Goal: Information Seeking & Learning: Learn about a topic

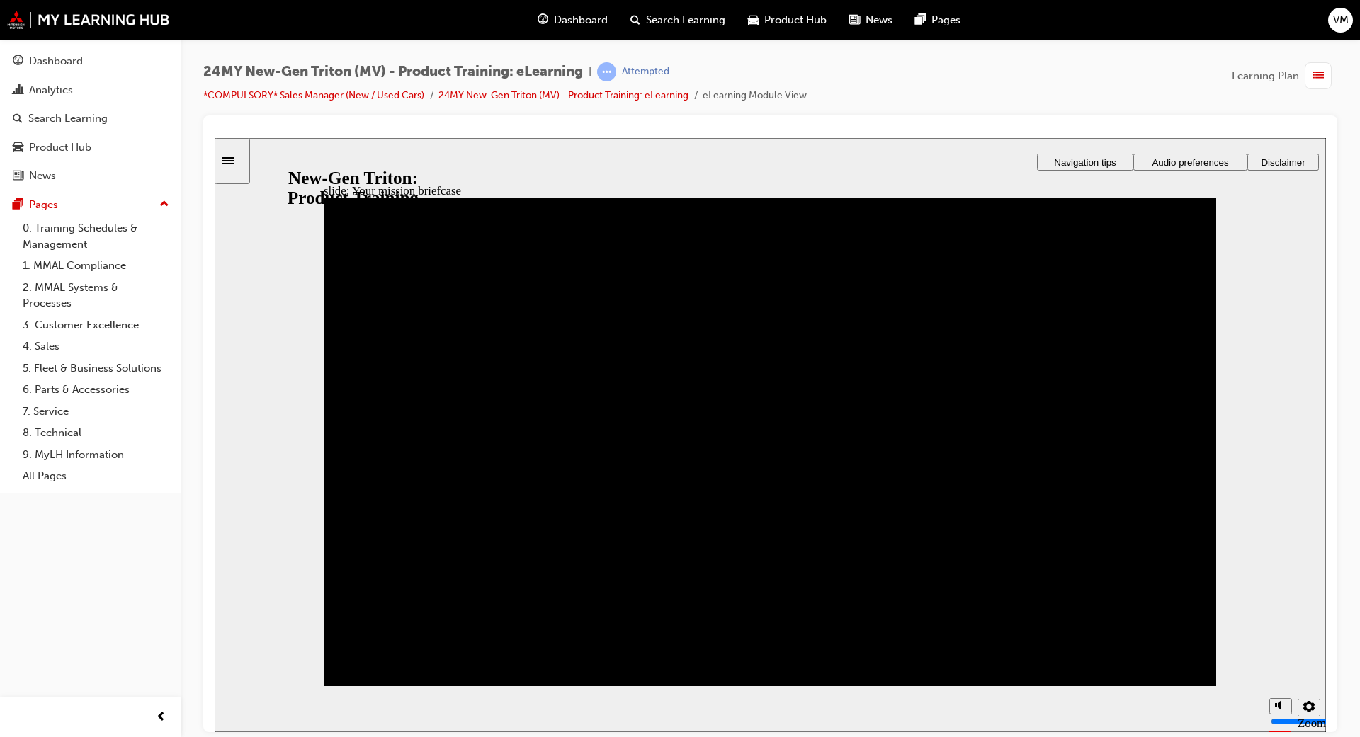
drag, startPoint x: 475, startPoint y: 564, endPoint x: 559, endPoint y: 543, distance: 86.3
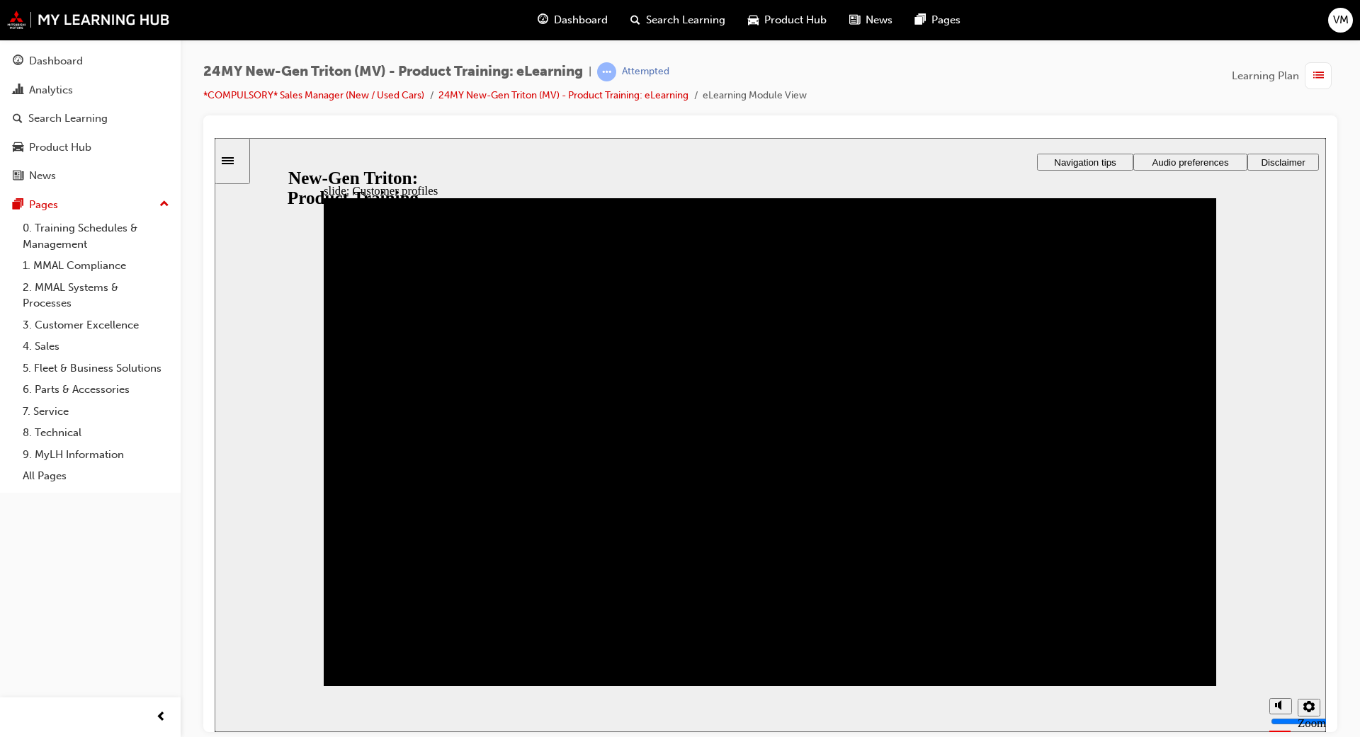
drag, startPoint x: 515, startPoint y: 562, endPoint x: 546, endPoint y: 473, distance: 93.9
drag, startPoint x: 371, startPoint y: 560, endPoint x: 373, endPoint y: 459, distance: 100.6
drag, startPoint x: 773, startPoint y: 560, endPoint x: 431, endPoint y: 340, distance: 406.0
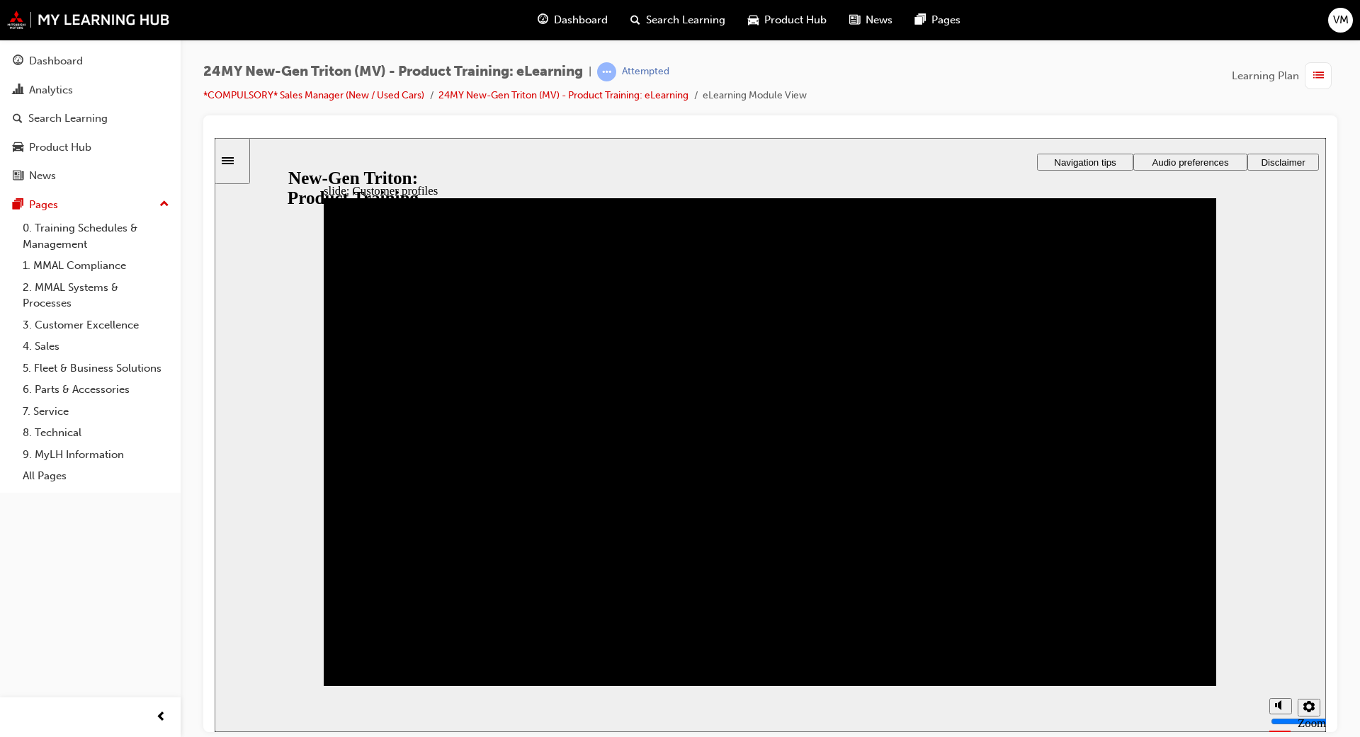
drag, startPoint x: 699, startPoint y: 550, endPoint x: 360, endPoint y: 375, distance: 382.1
drag, startPoint x: 703, startPoint y: 643, endPoint x: 823, endPoint y: 361, distance: 306.3
drag, startPoint x: 373, startPoint y: 625, endPoint x: 799, endPoint y: 451, distance: 459.8
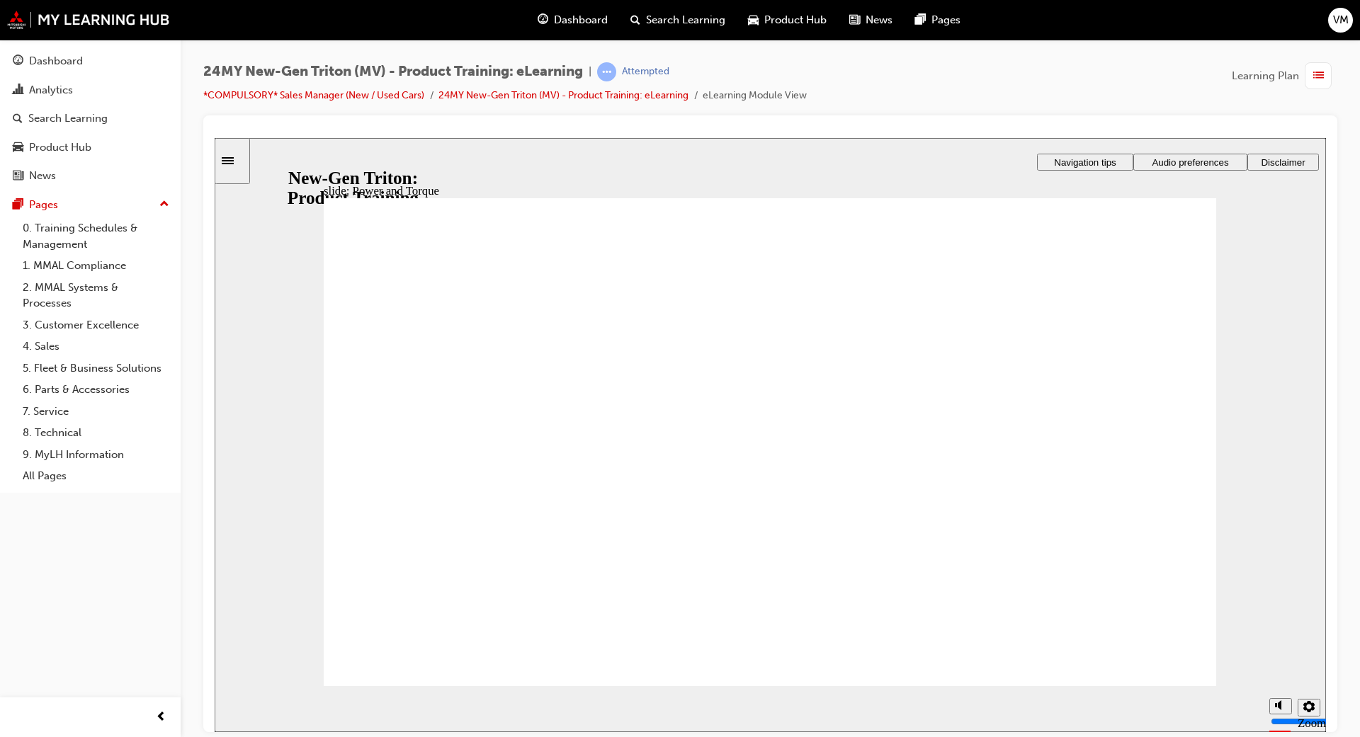
drag, startPoint x: 1165, startPoint y: 526, endPoint x: 1166, endPoint y: 534, distance: 7.8
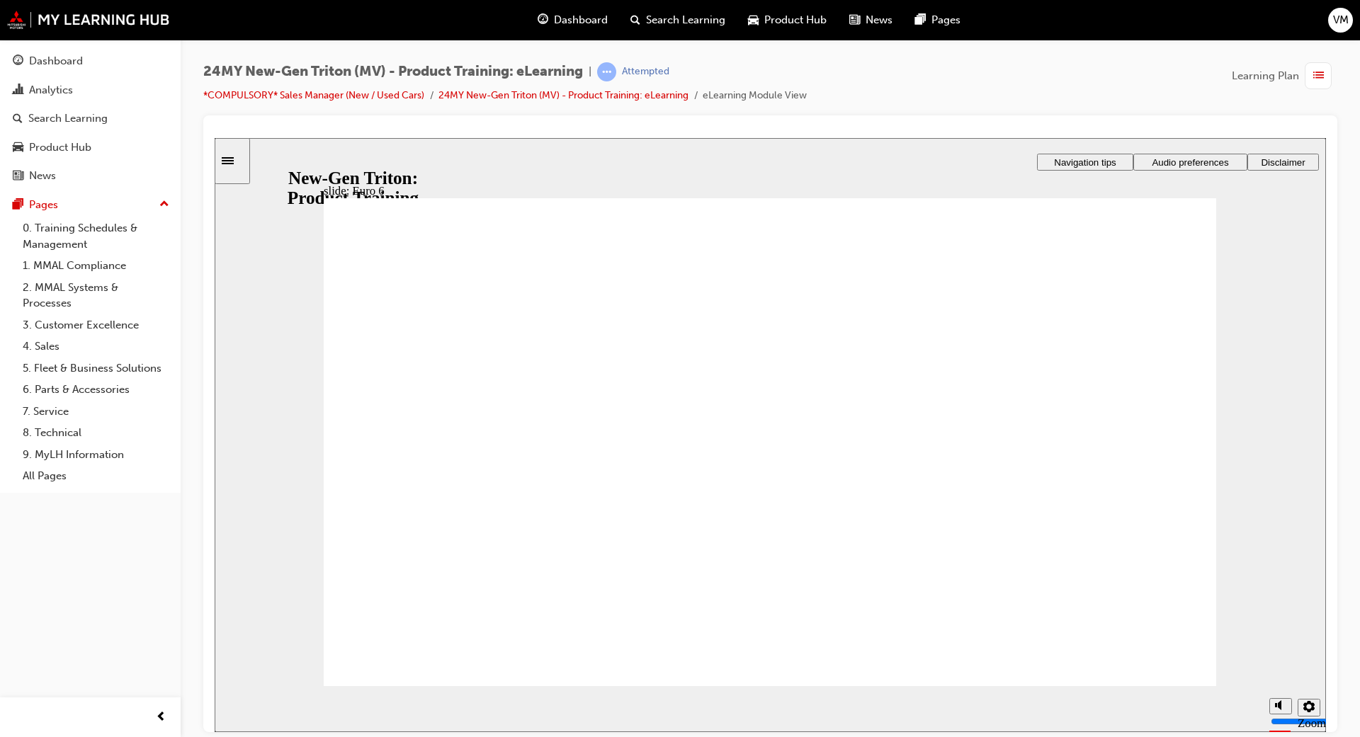
drag, startPoint x: 377, startPoint y: 577, endPoint x: 388, endPoint y: 572, distance: 12.1
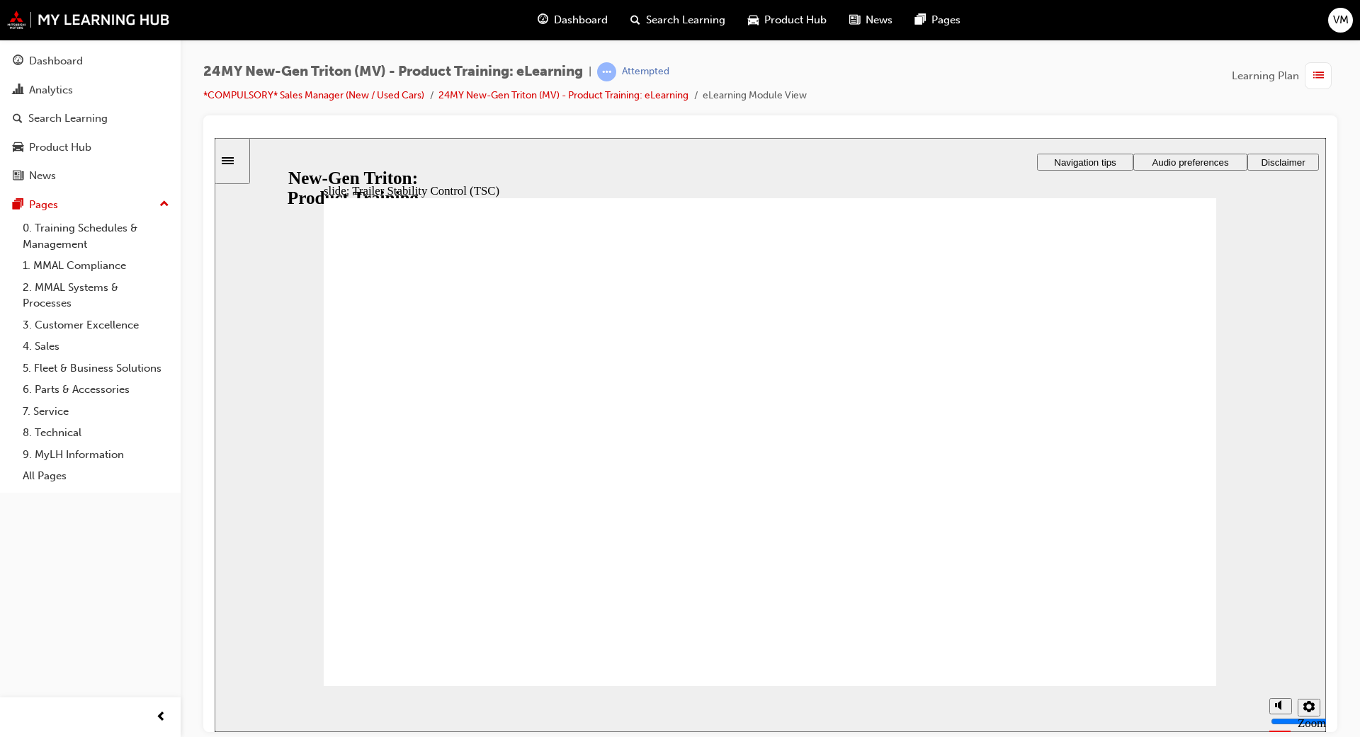
drag, startPoint x: 1135, startPoint y: 297, endPoint x: 1143, endPoint y: 298, distance: 7.9
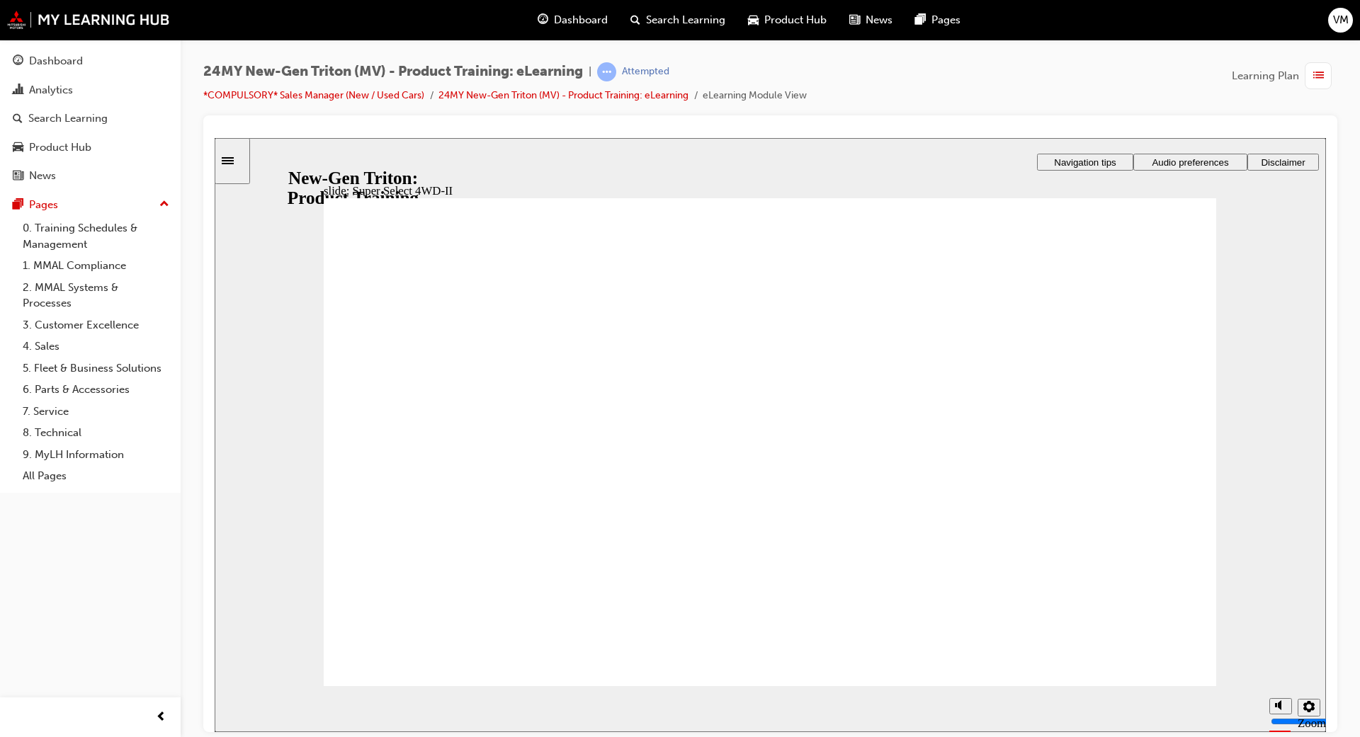
drag, startPoint x: 1146, startPoint y: 234, endPoint x: 1158, endPoint y: 226, distance: 14.3
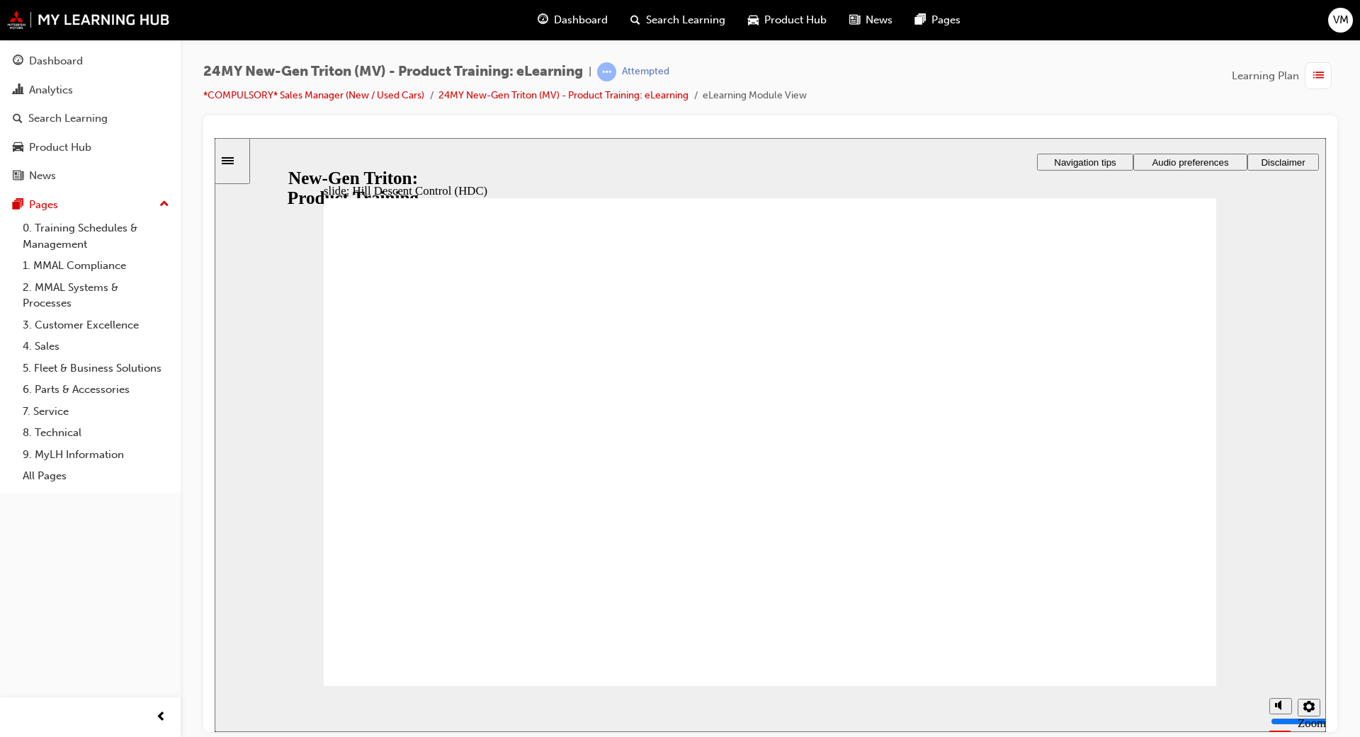
drag, startPoint x: 1158, startPoint y: 273, endPoint x: 1160, endPoint y: 265, distance: 8.6
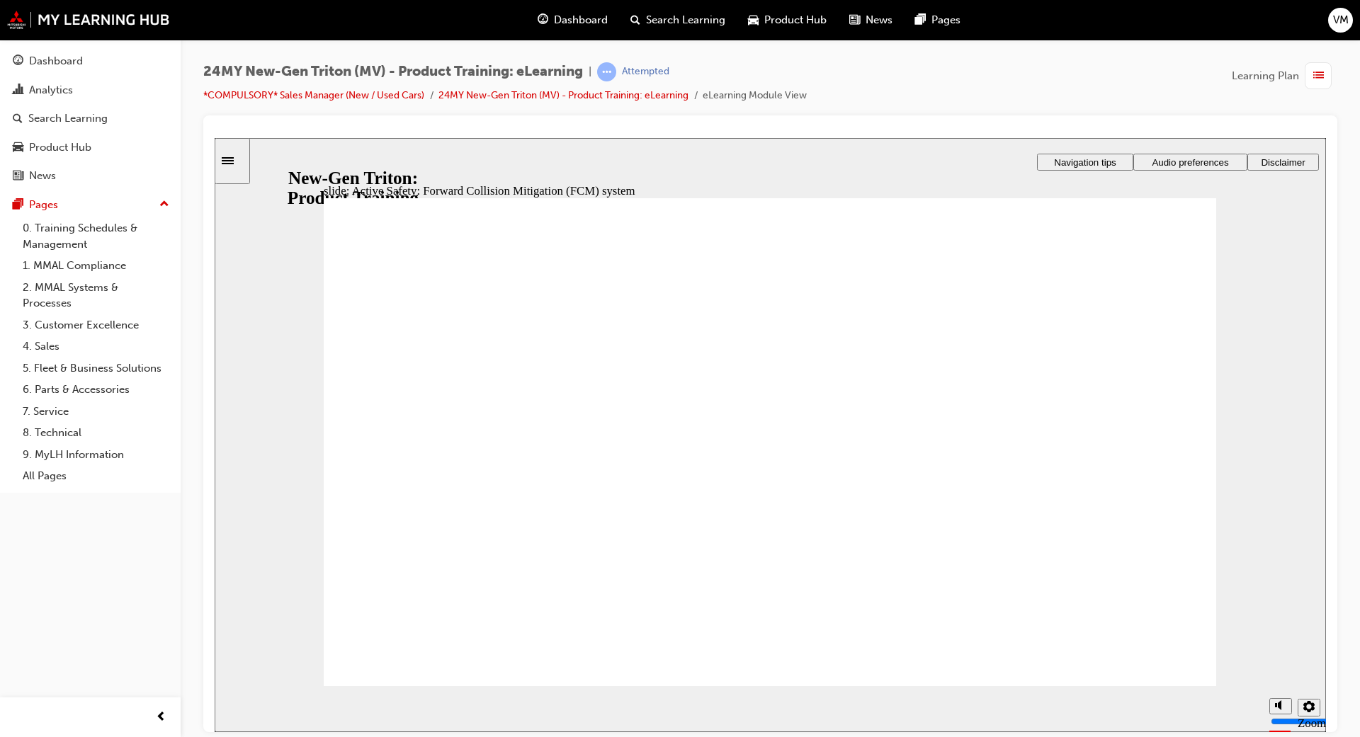
drag, startPoint x: 549, startPoint y: 596, endPoint x: 510, endPoint y: 574, distance: 44.7
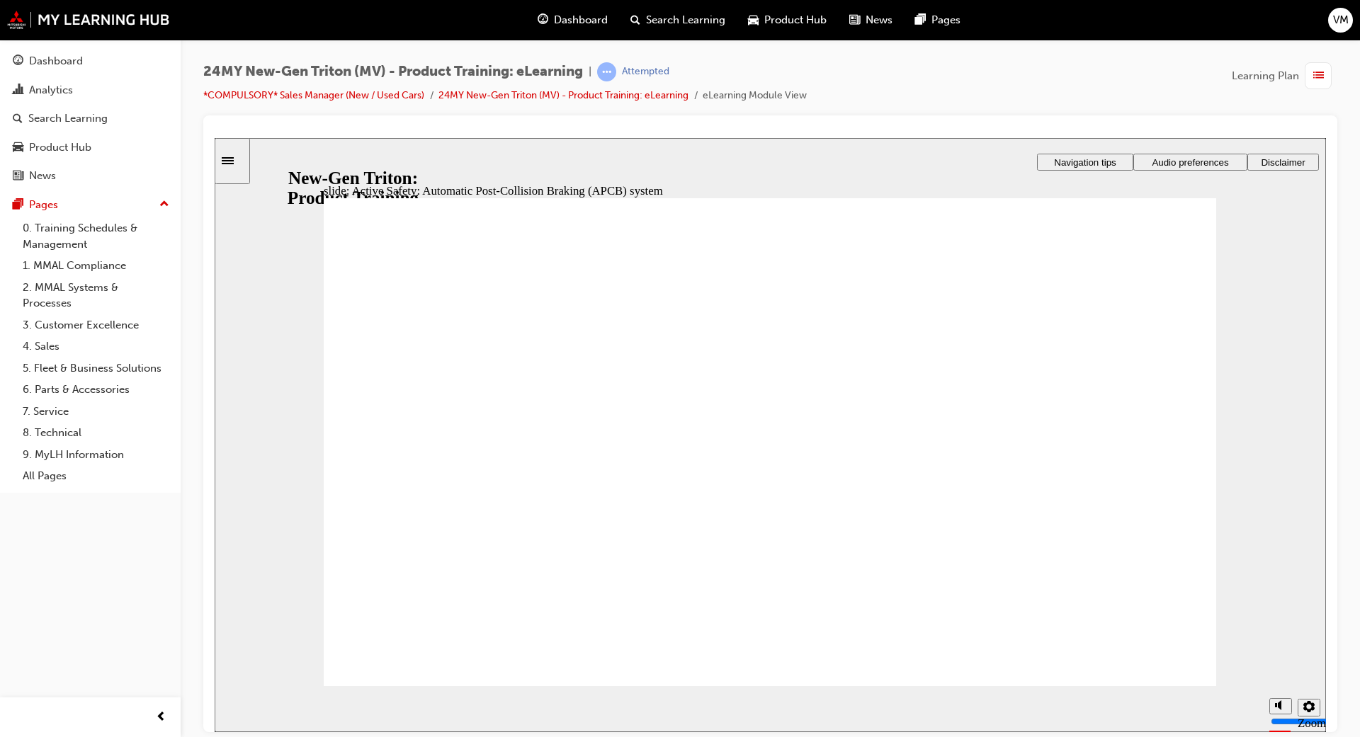
drag, startPoint x: 1066, startPoint y: 526, endPoint x: 1066, endPoint y: 553, distance: 27.6
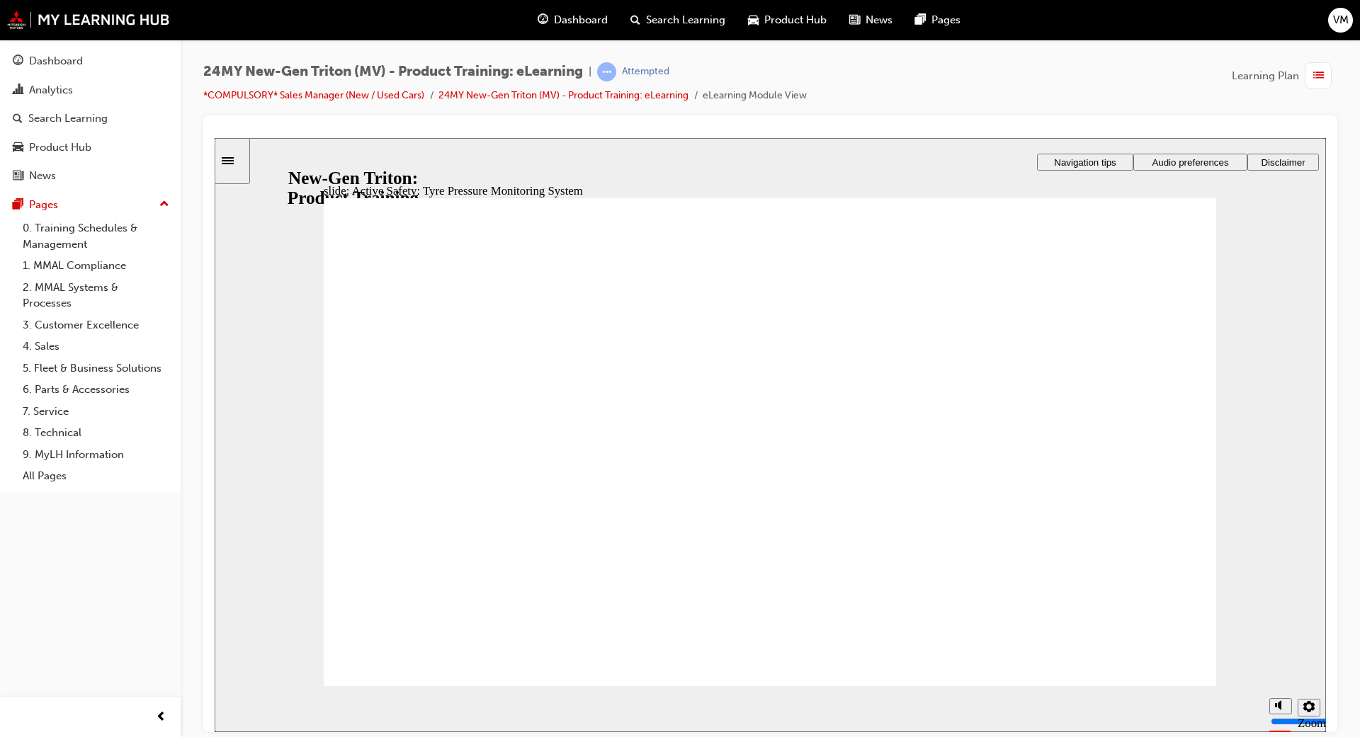
drag, startPoint x: 1154, startPoint y: 650, endPoint x: 1165, endPoint y: 584, distance: 66.9
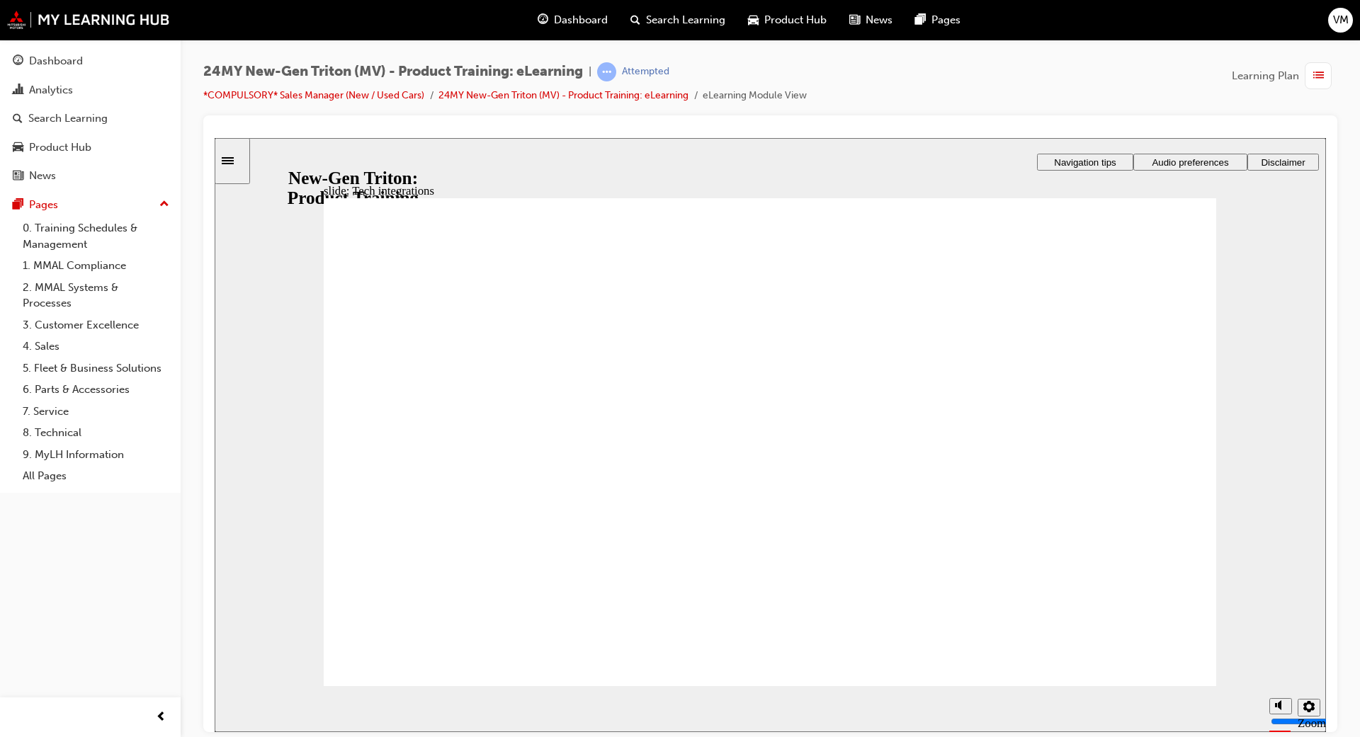
drag, startPoint x: 1141, startPoint y: 533, endPoint x: 1087, endPoint y: 584, distance: 74.2
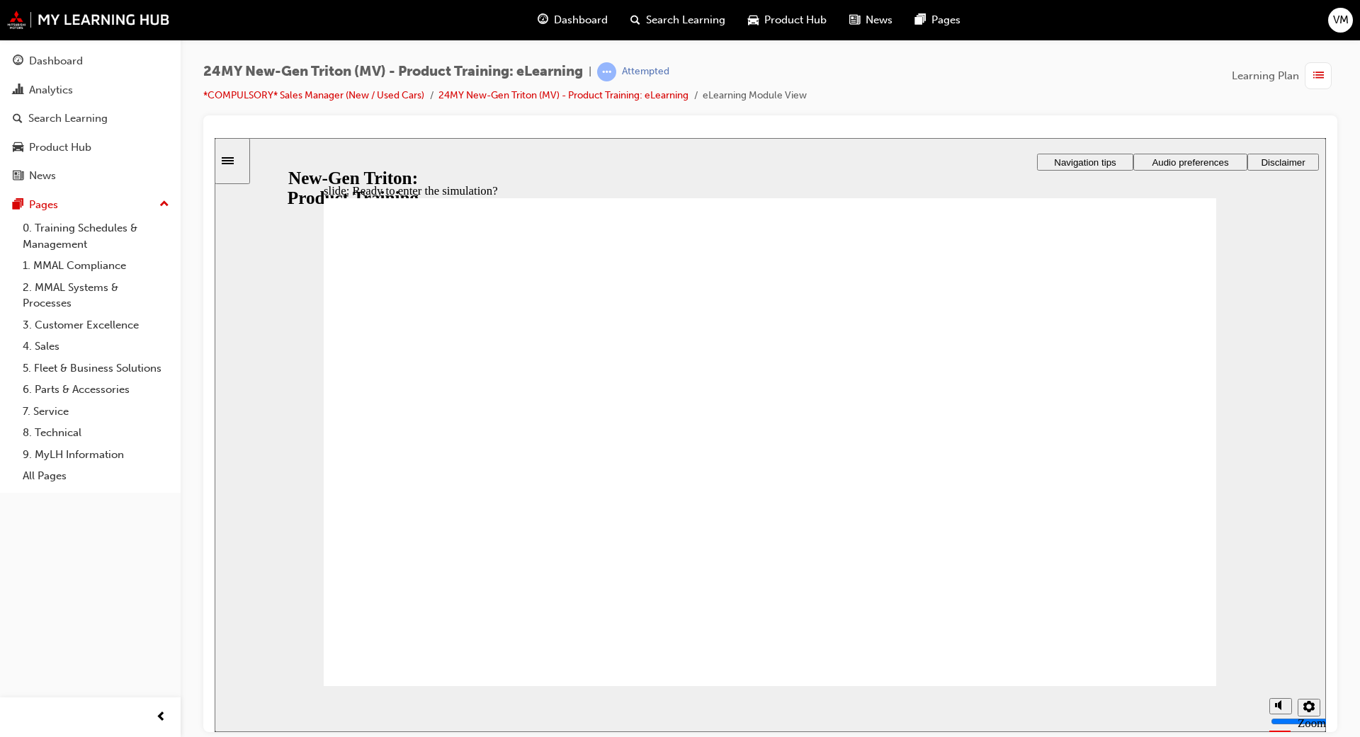
checkbox input "true"
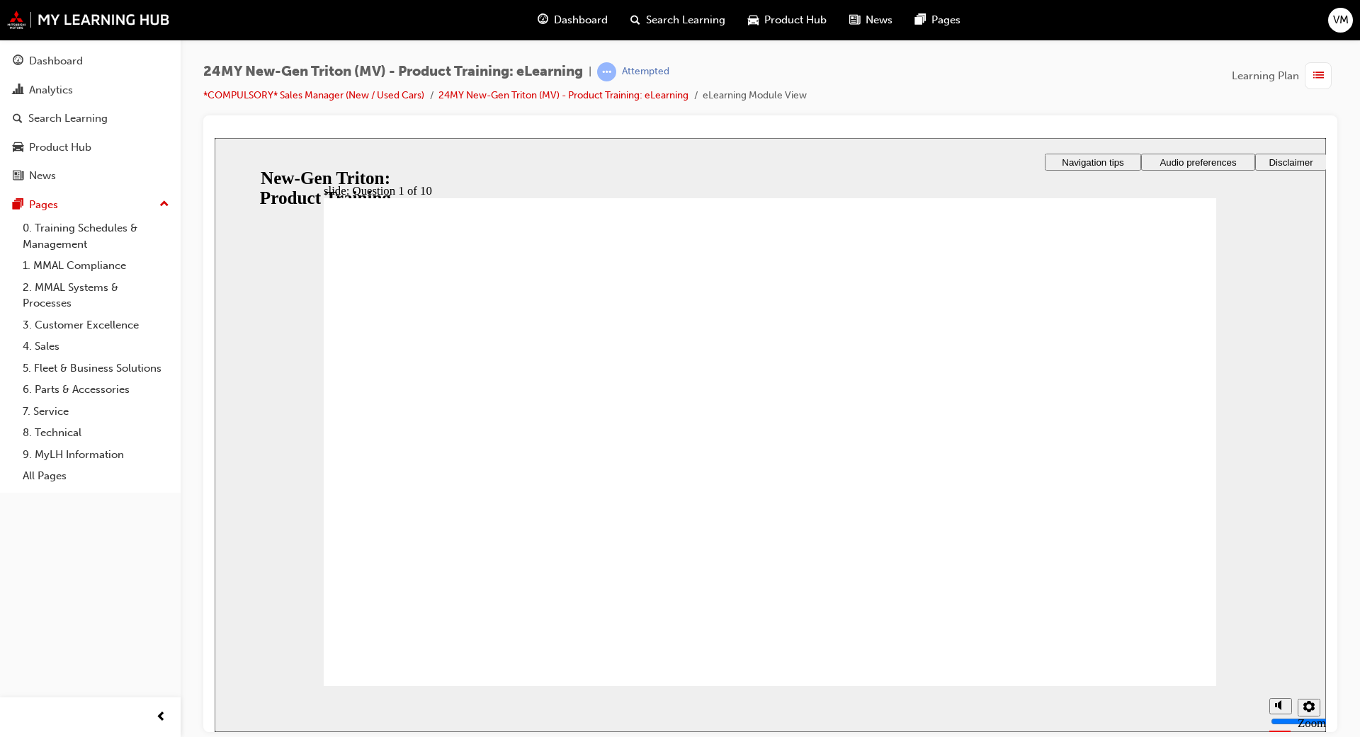
checkbox input "true"
radio input "false"
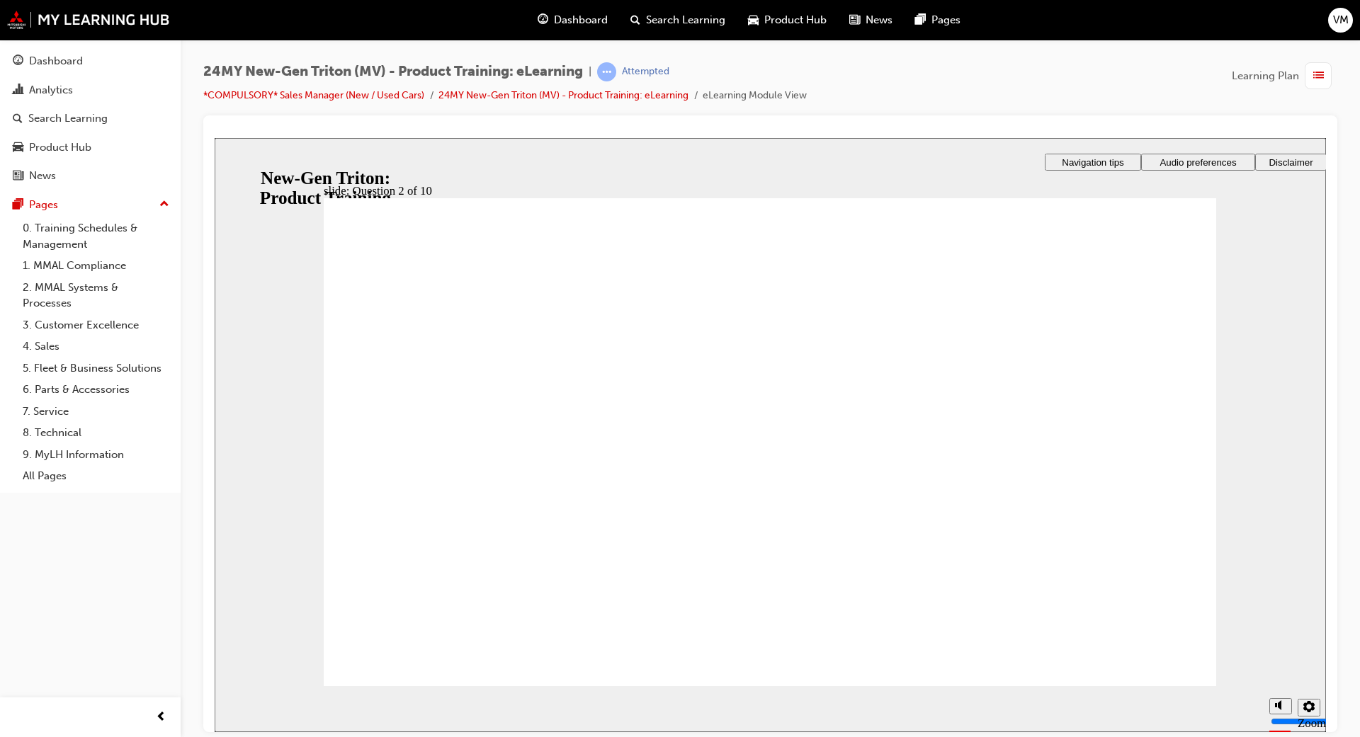
radio input "true"
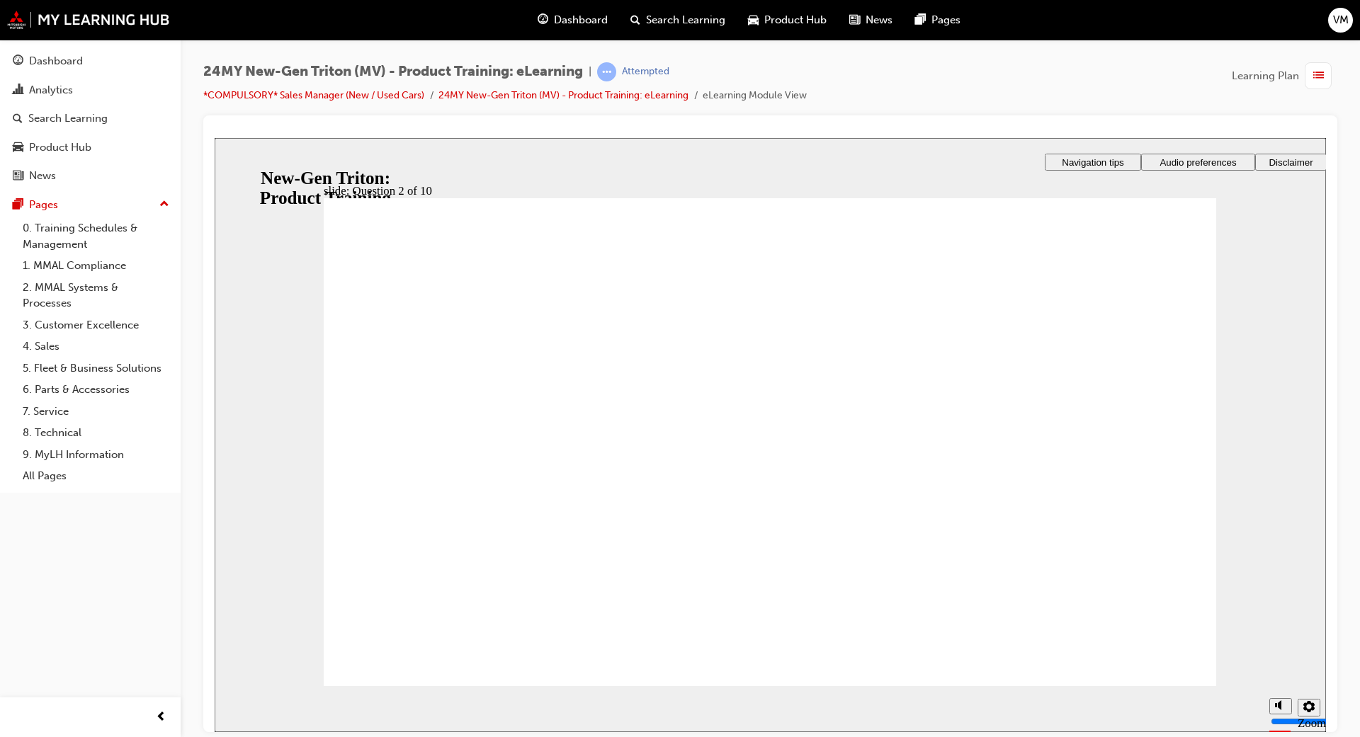
checkbox input "true"
drag, startPoint x: 424, startPoint y: 497, endPoint x: 401, endPoint y: 657, distance: 161.7
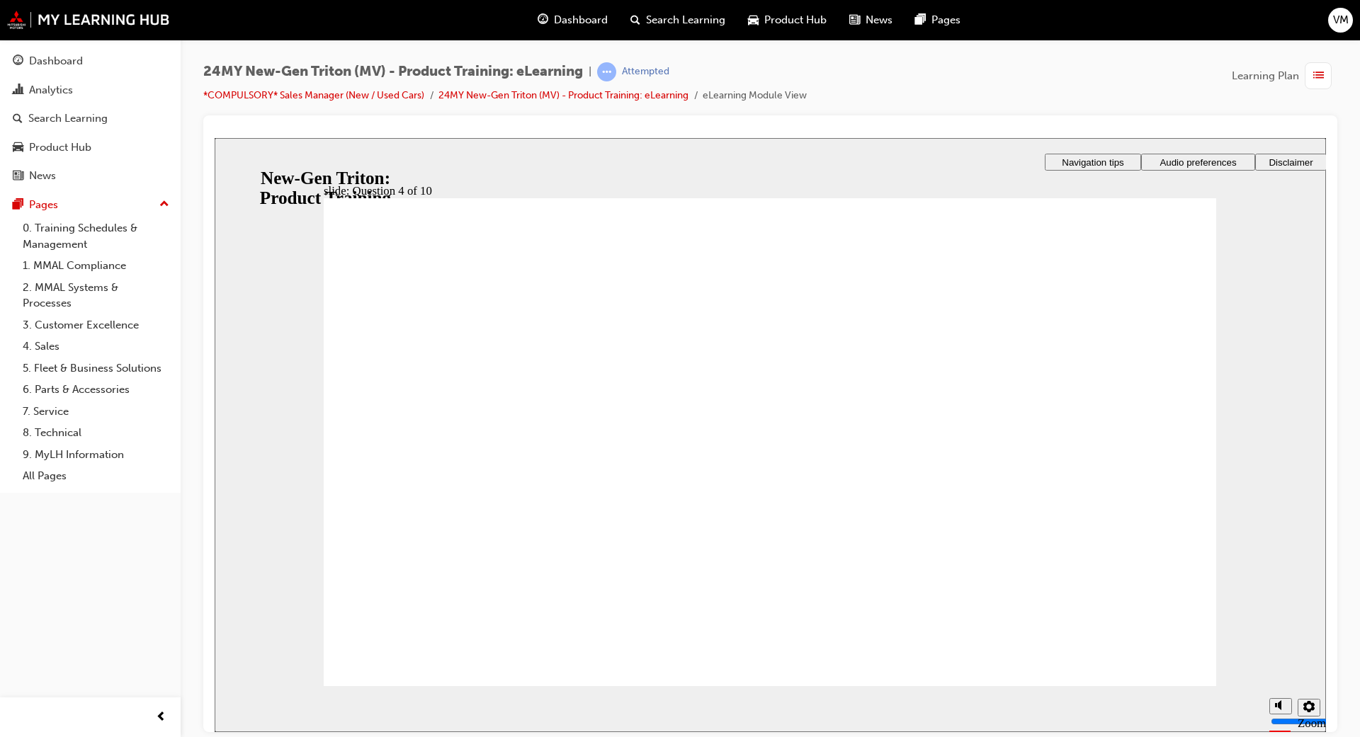
checkbox input "true"
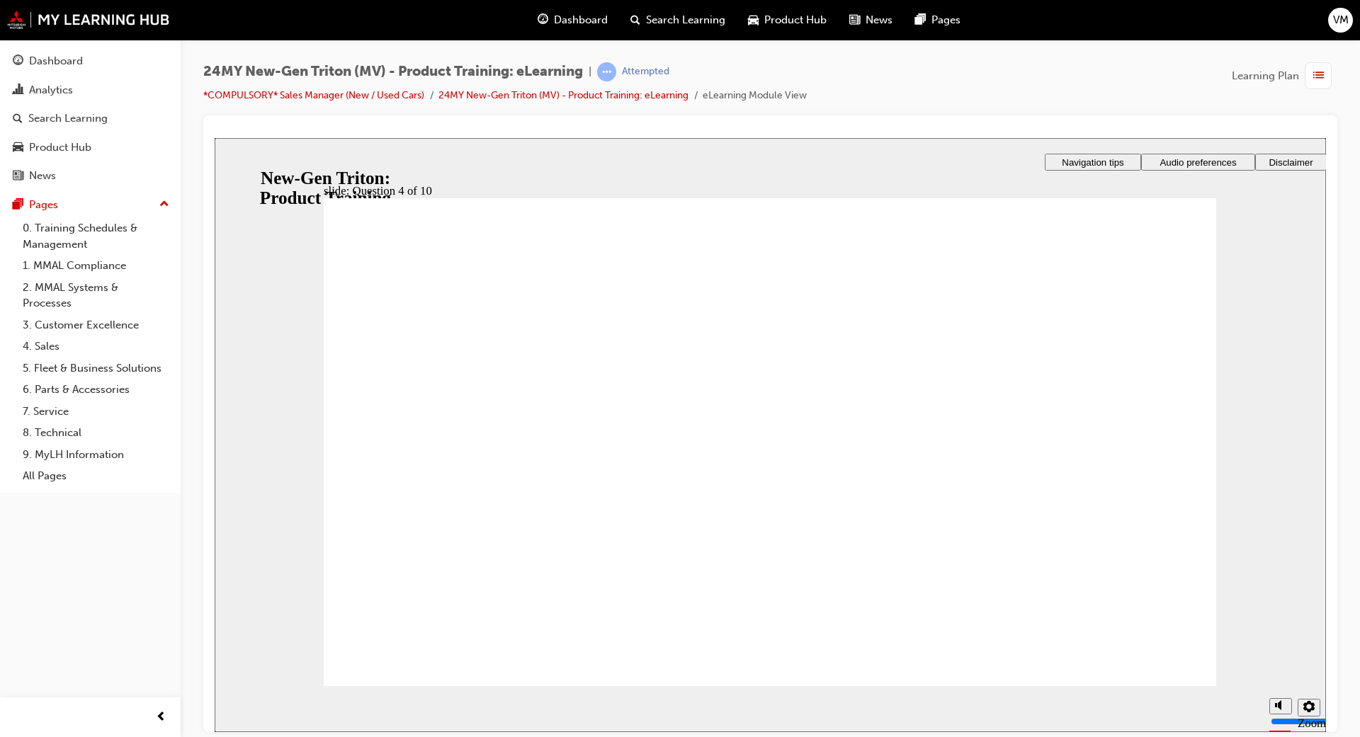
checkbox input "true"
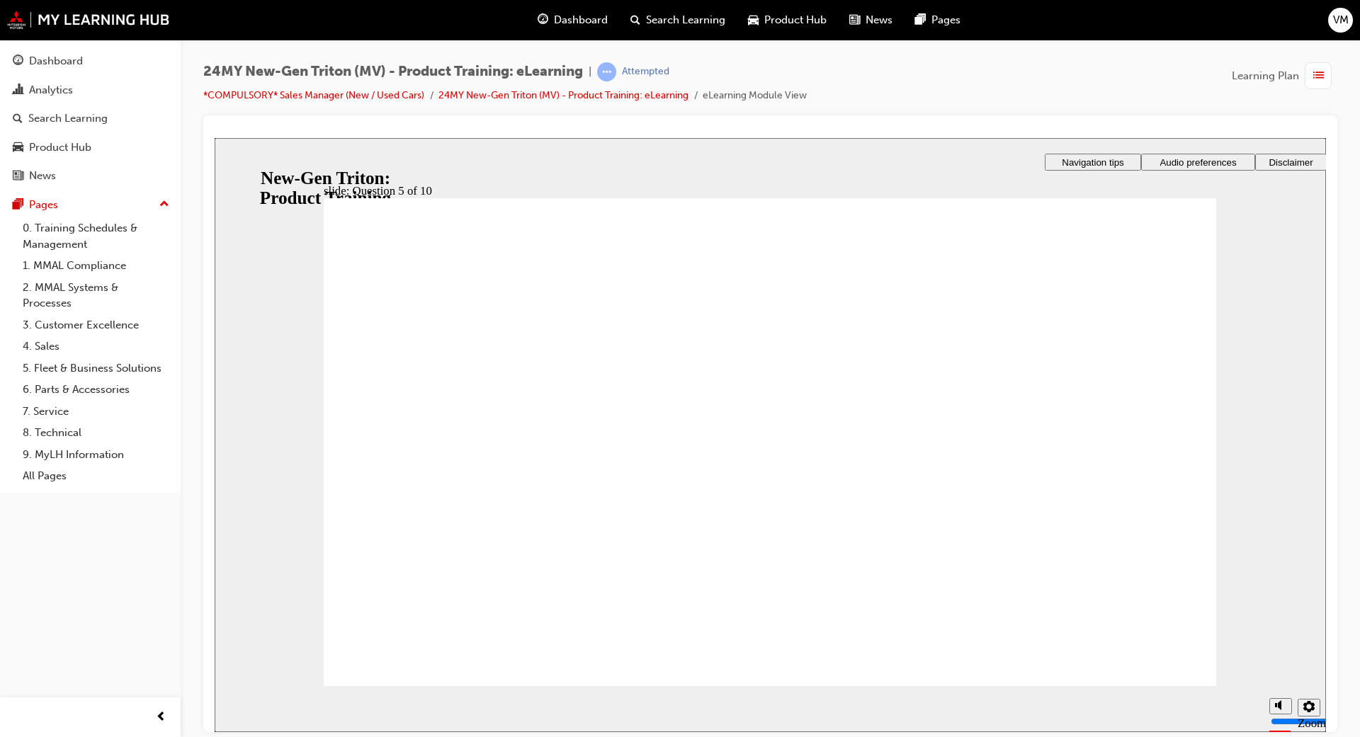
radio input "false"
radio input "true"
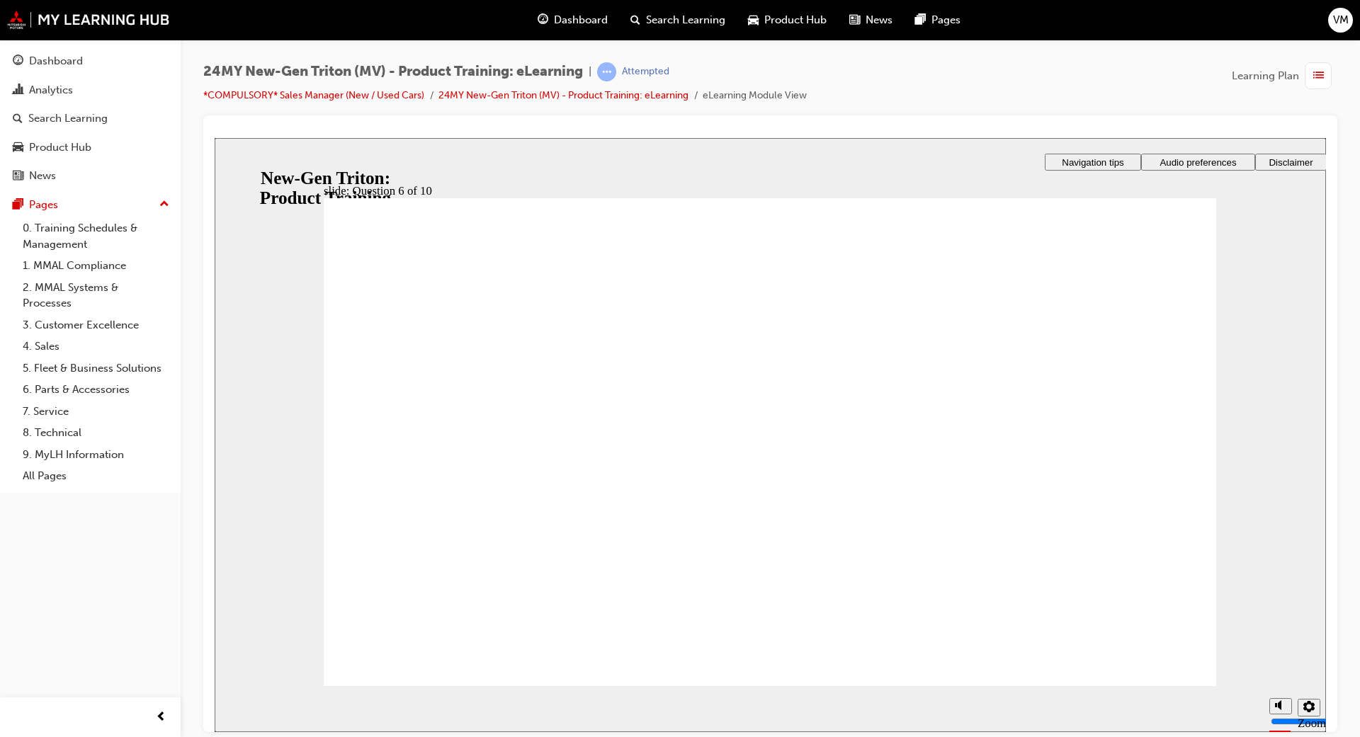
radio input "true"
checkbox input "true"
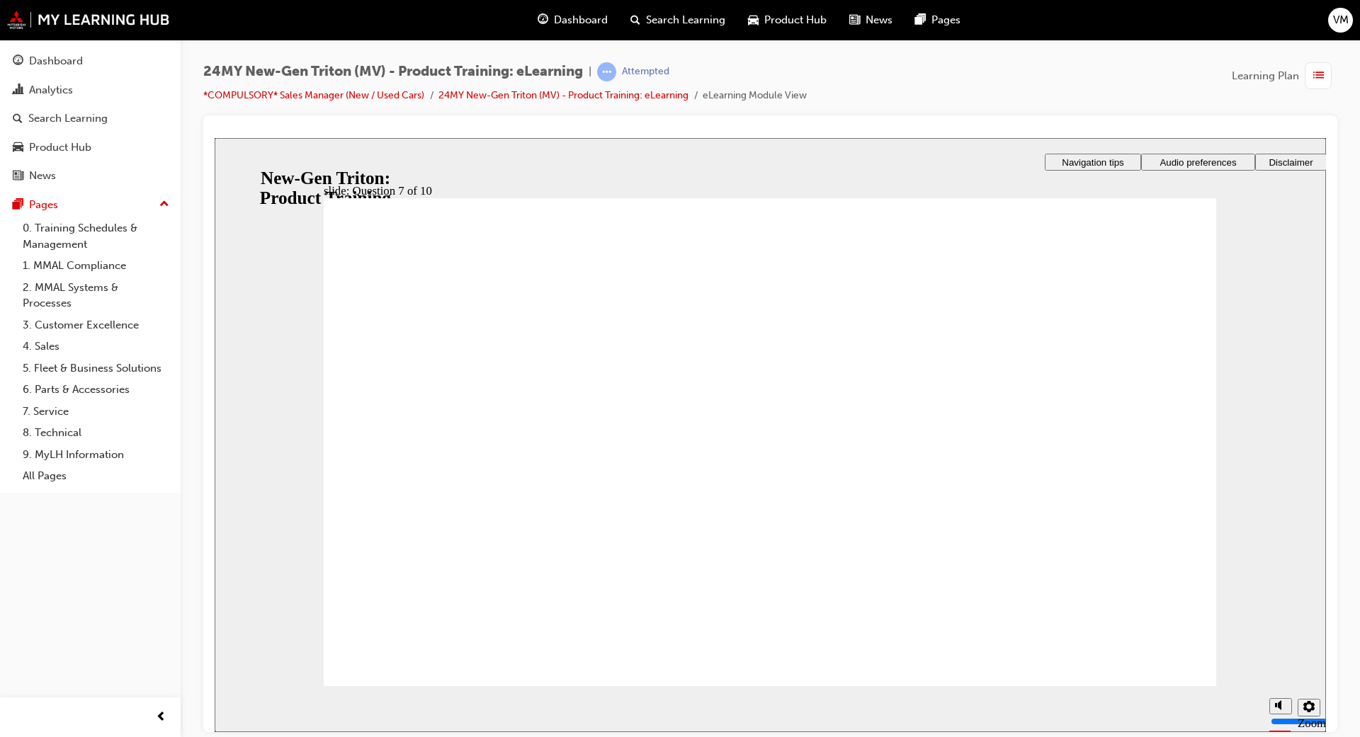
checkbox input "true"
drag, startPoint x: 402, startPoint y: 629, endPoint x: 408, endPoint y: 643, distance: 14.6
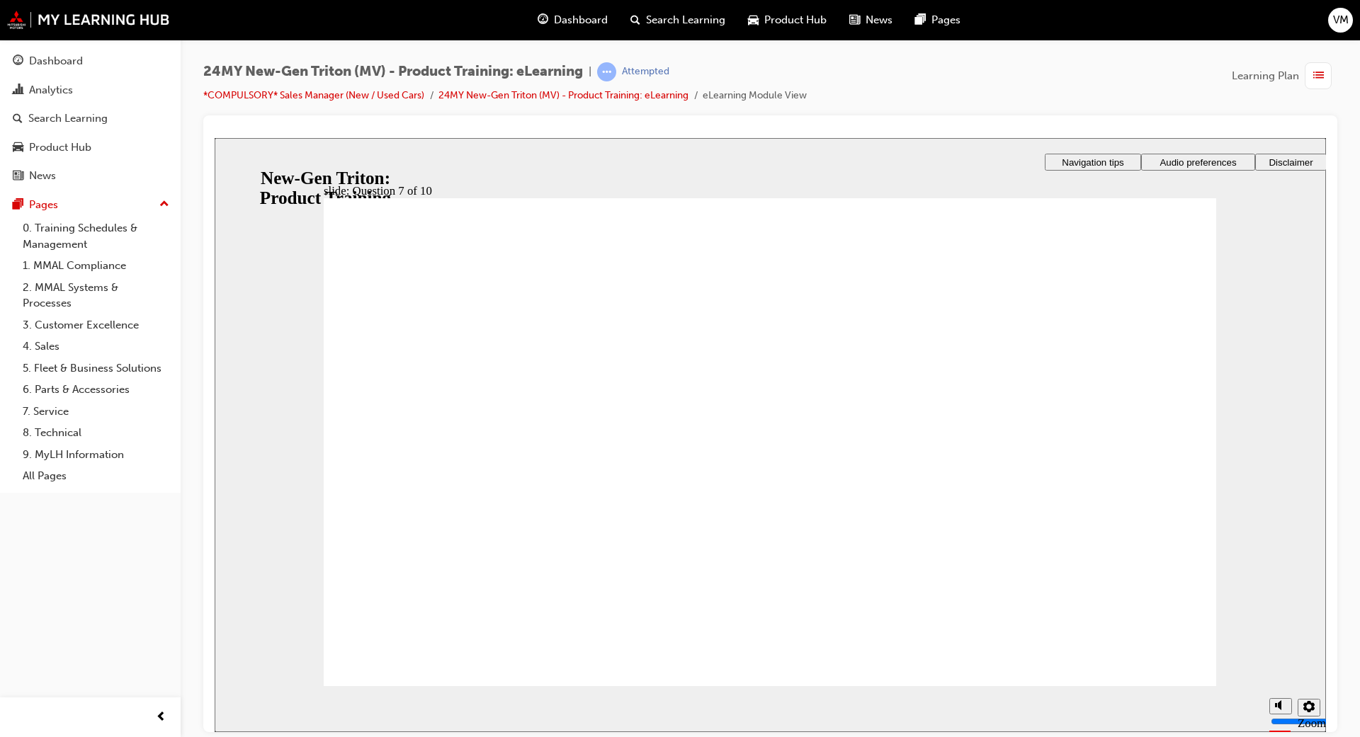
radio input "true"
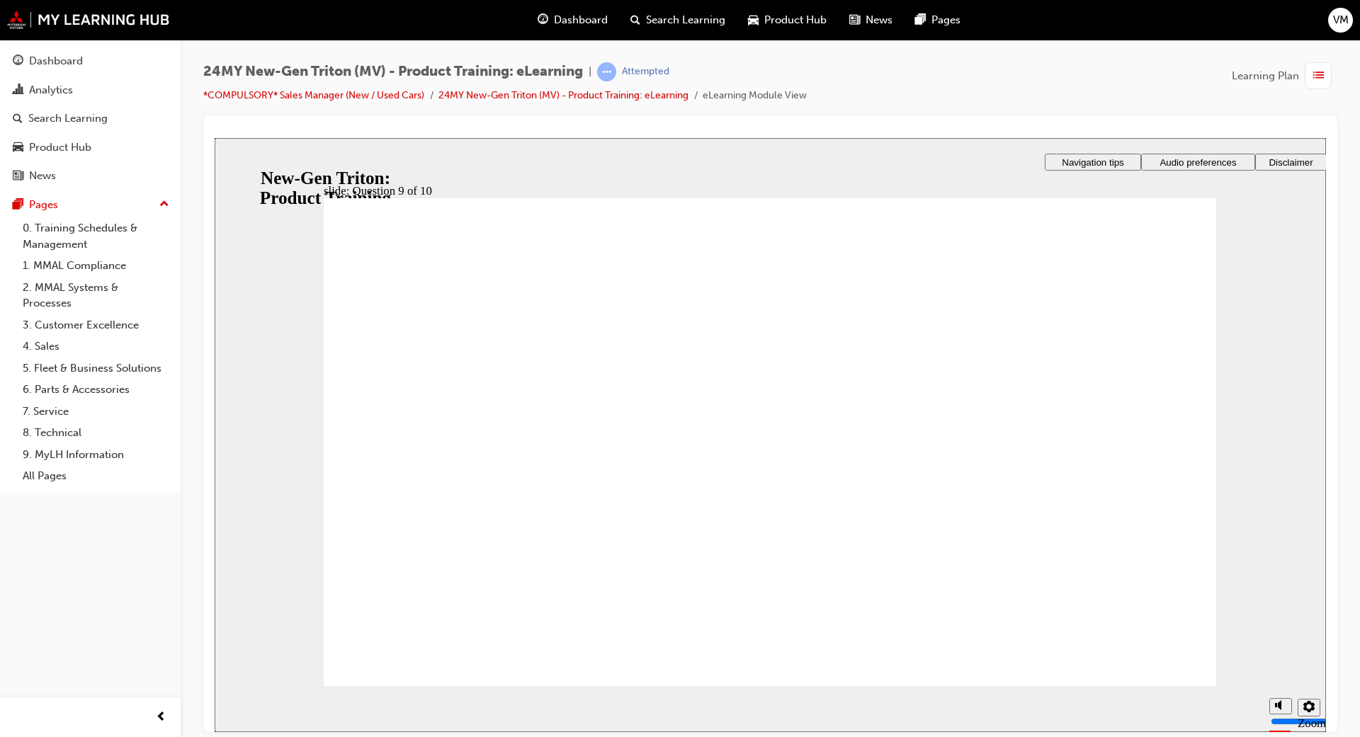
radio input "true"
radio input "false"
radio input "true"
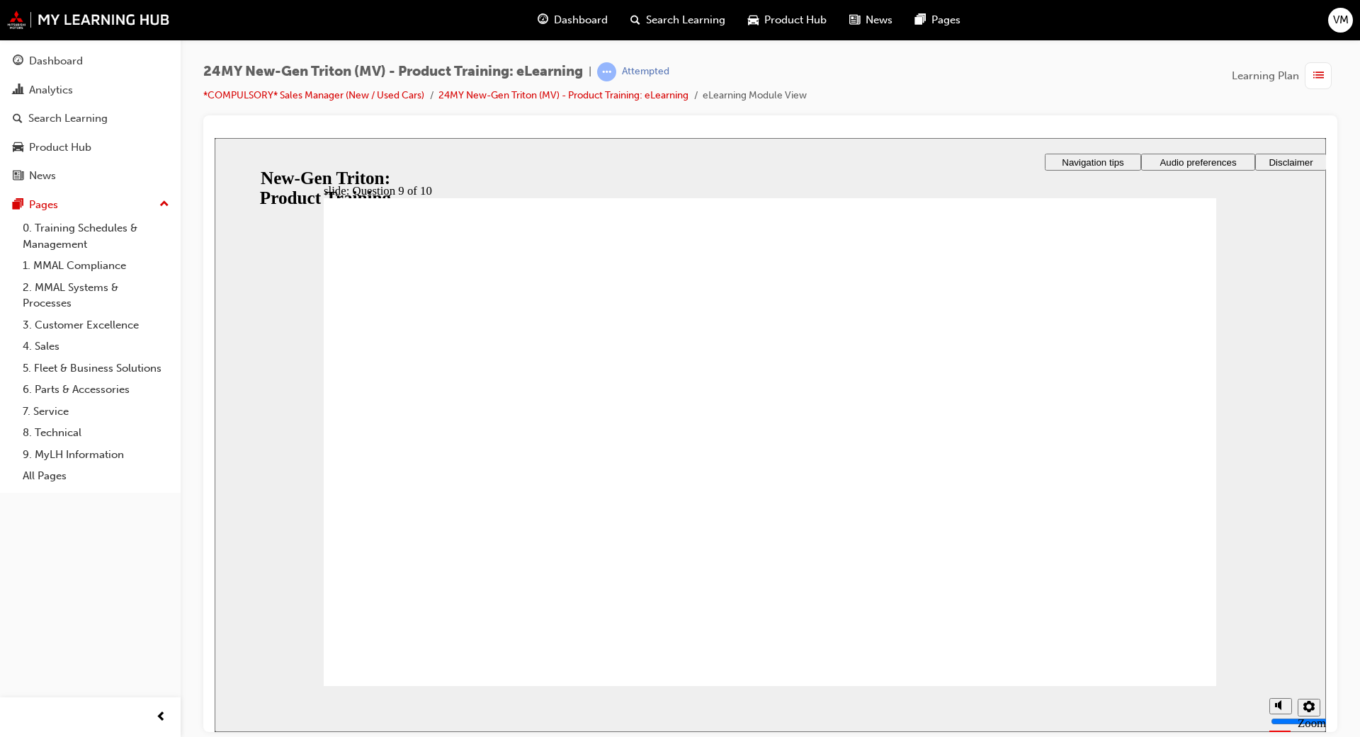
radio input "true"
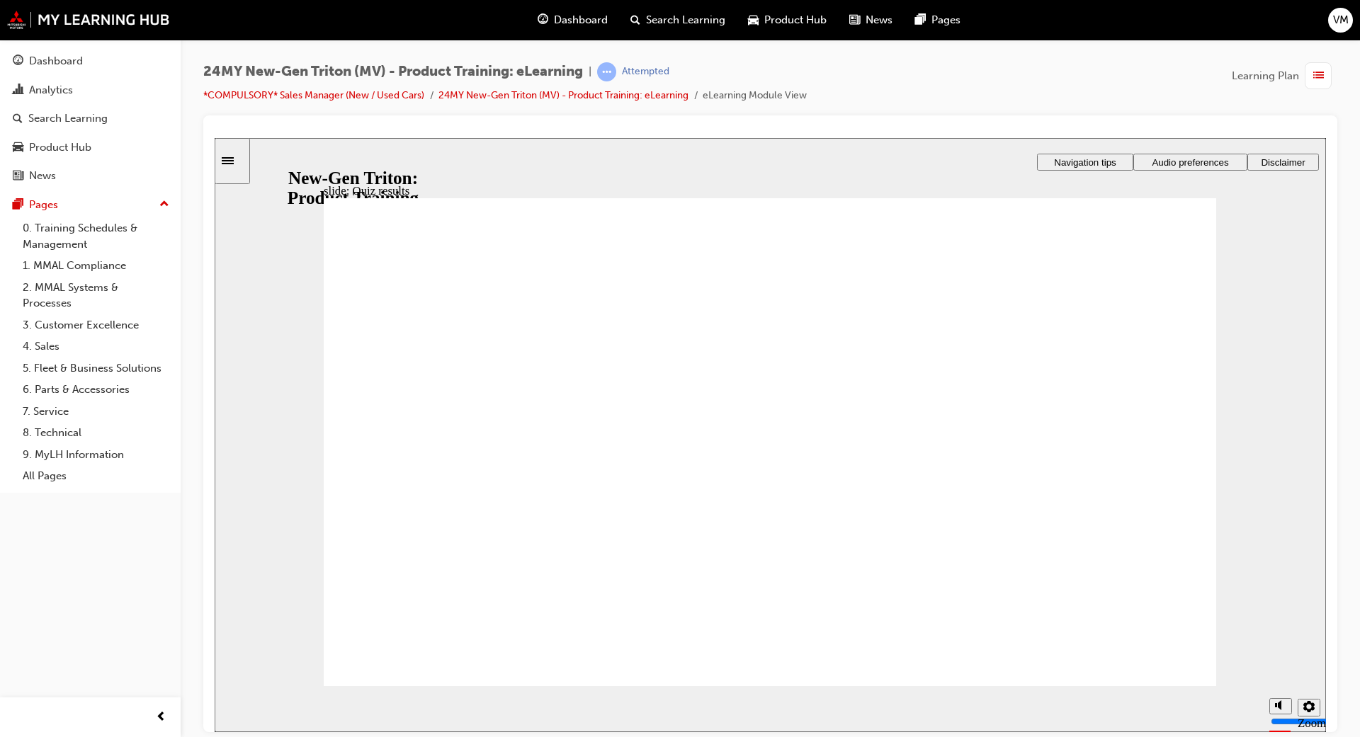
checkbox input "true"
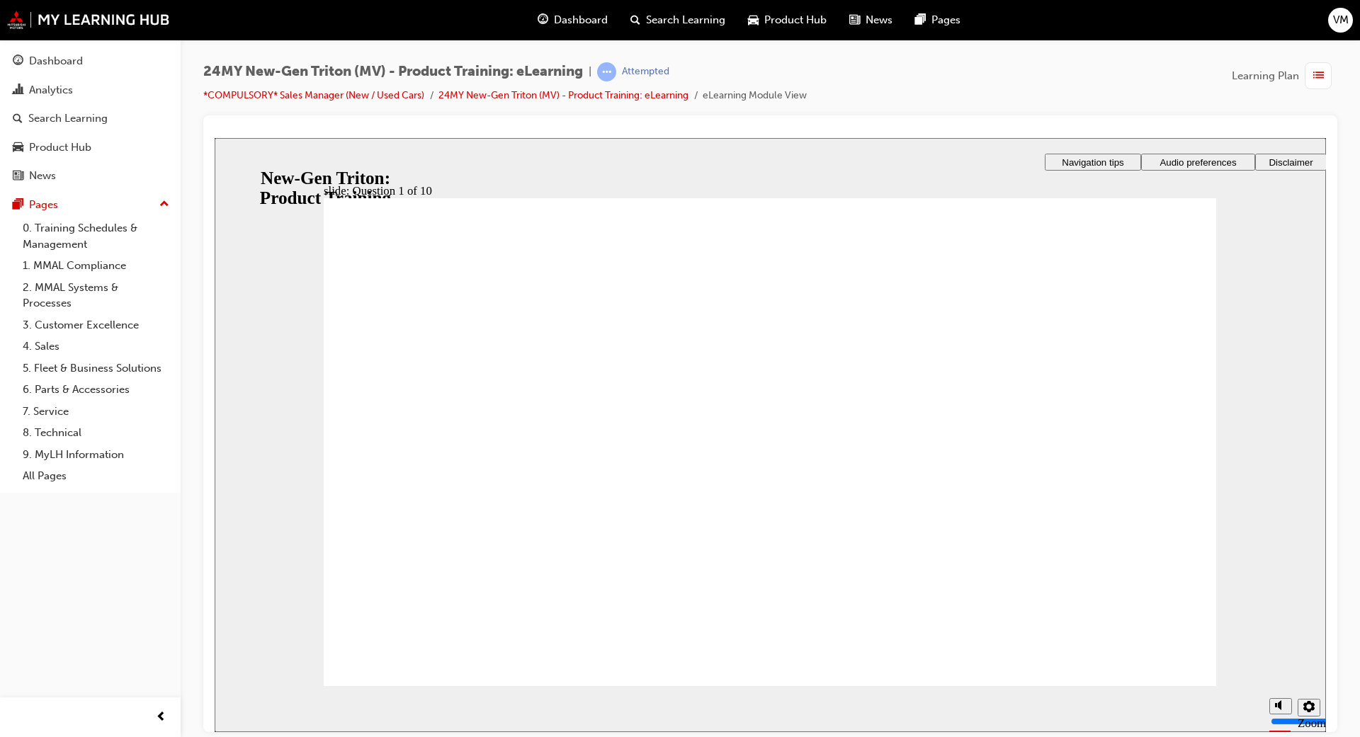
checkbox input "true"
radio input "true"
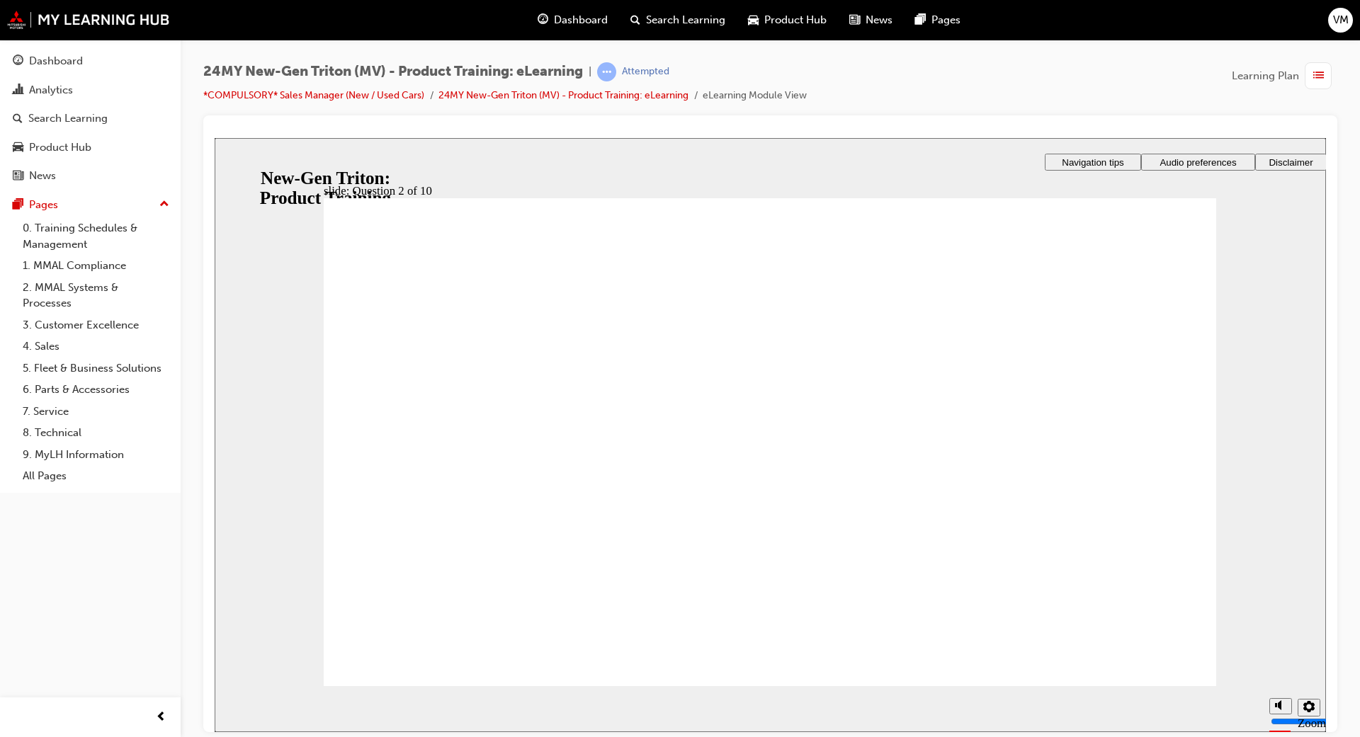
checkbox input "true"
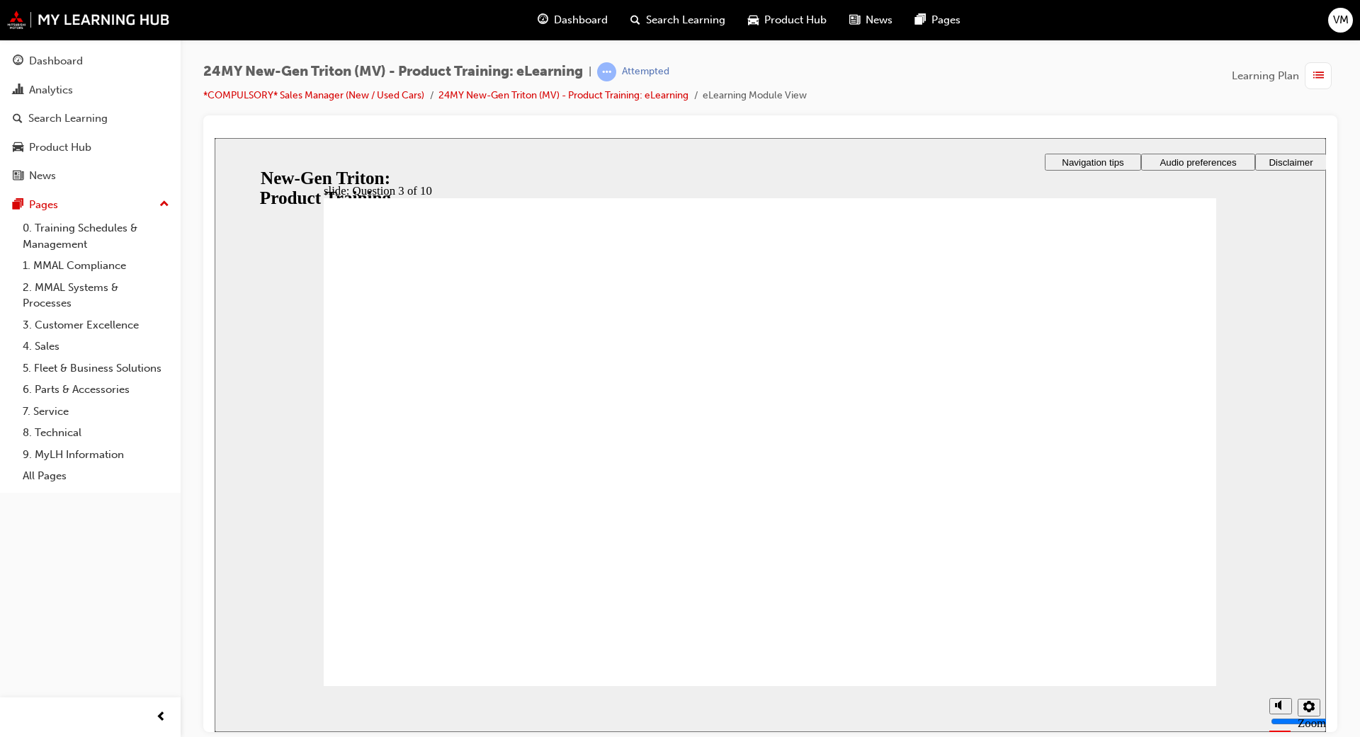
checkbox input "true"
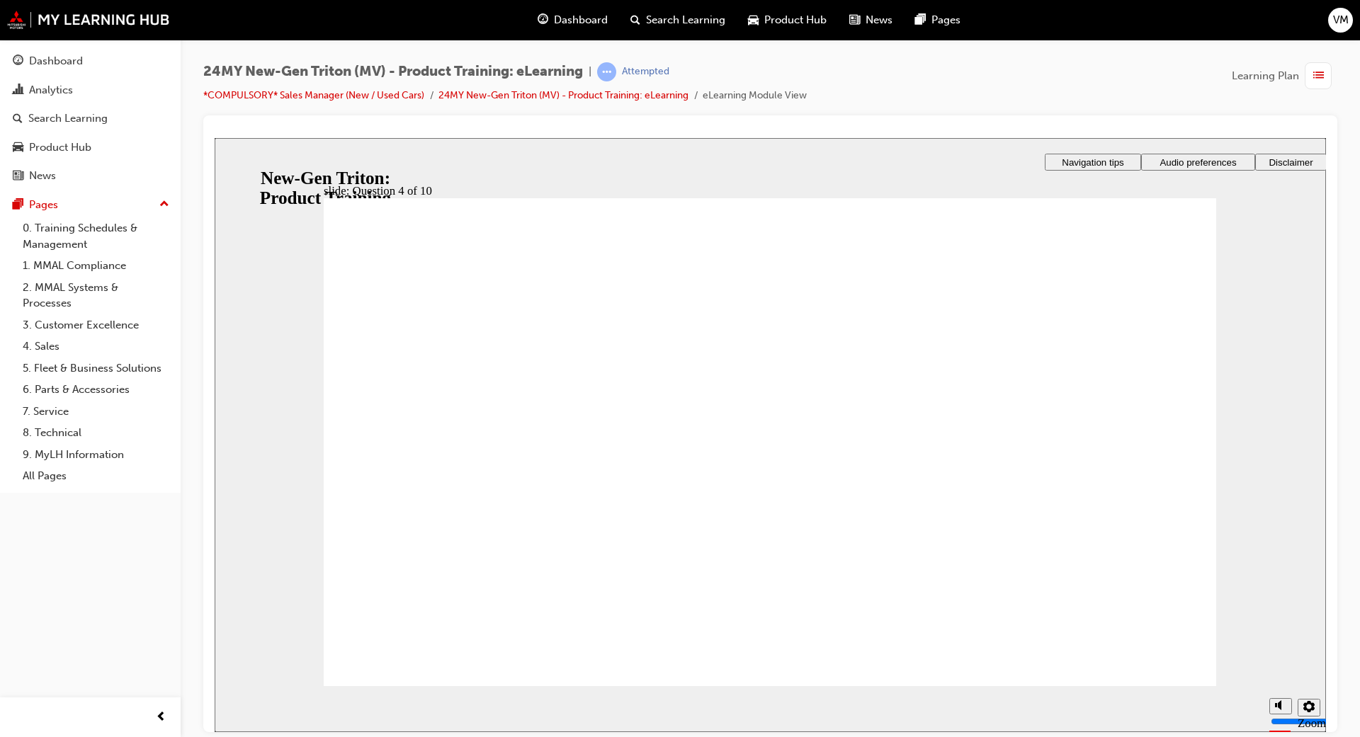
checkbox input "true"
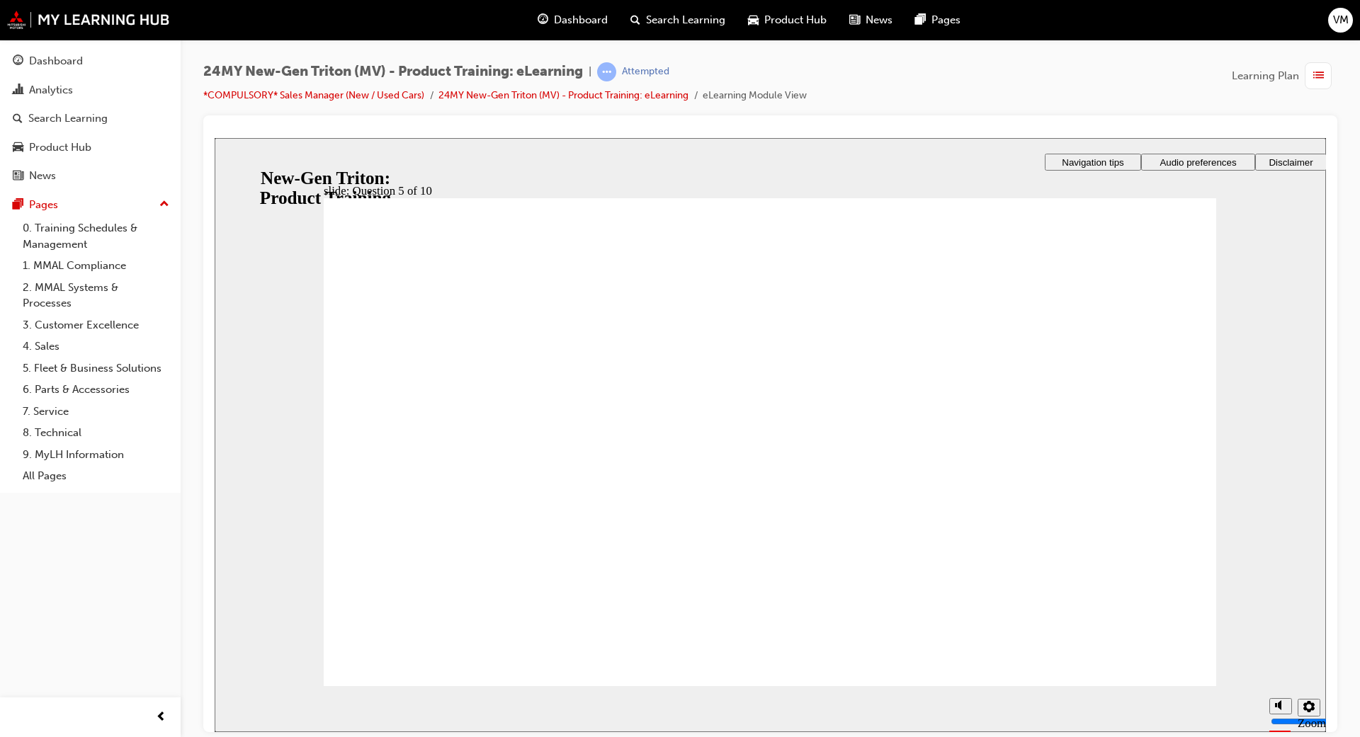
checkbox input "true"
checkbox input "false"
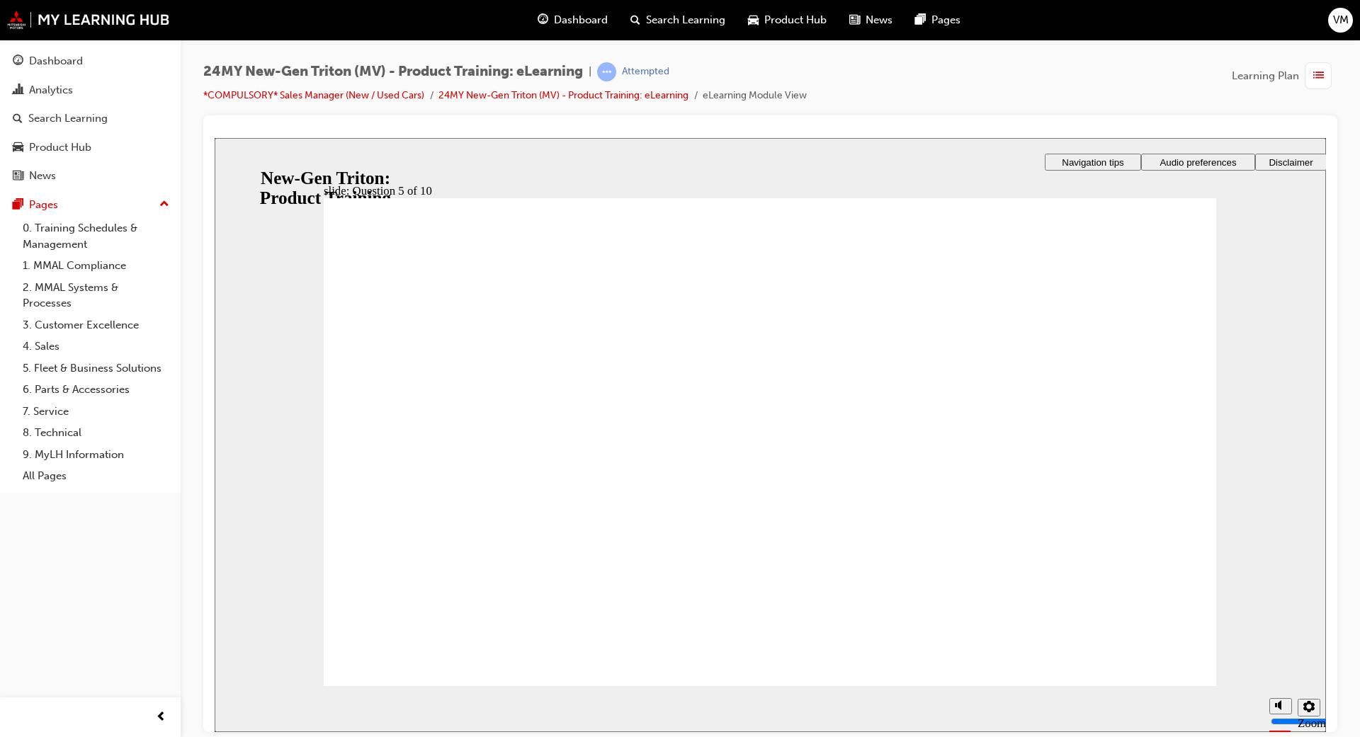
radio input "true"
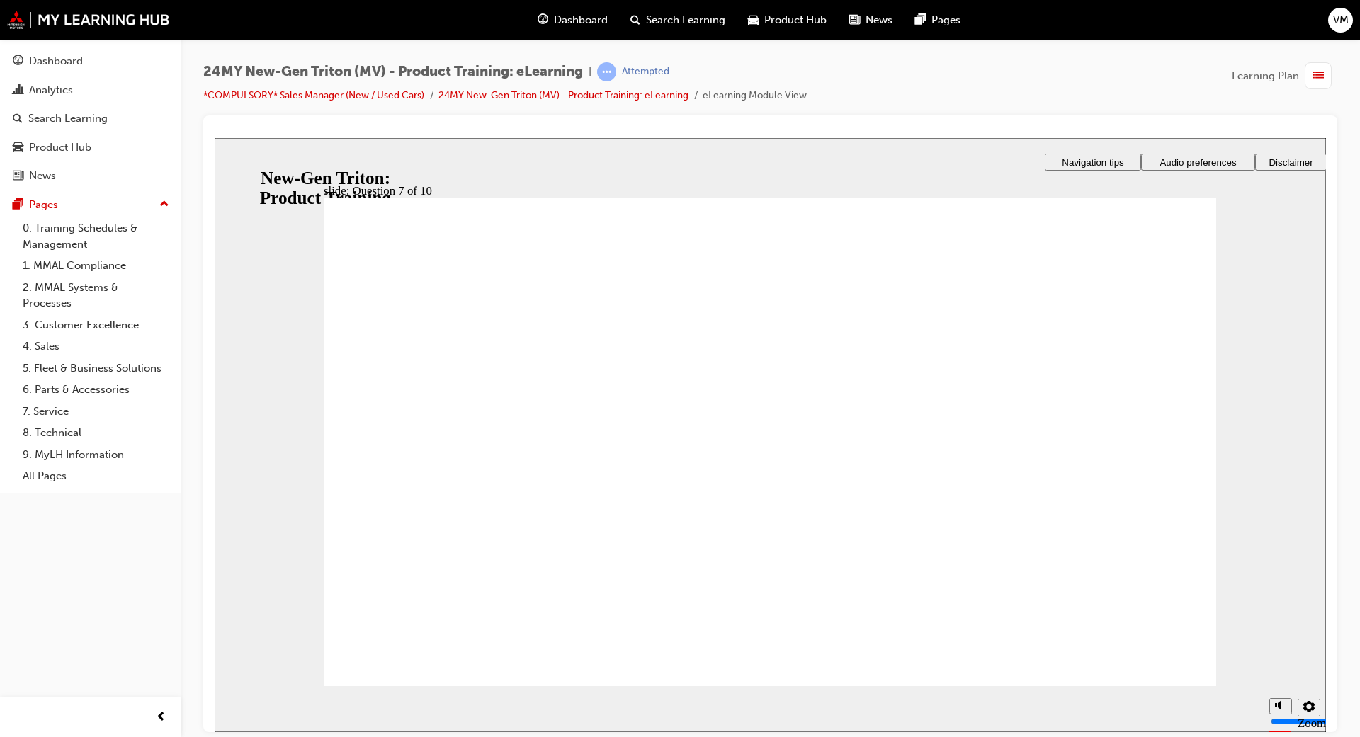
checkbox input "true"
drag, startPoint x: 385, startPoint y: 627, endPoint x: 390, endPoint y: 643, distance: 17.3
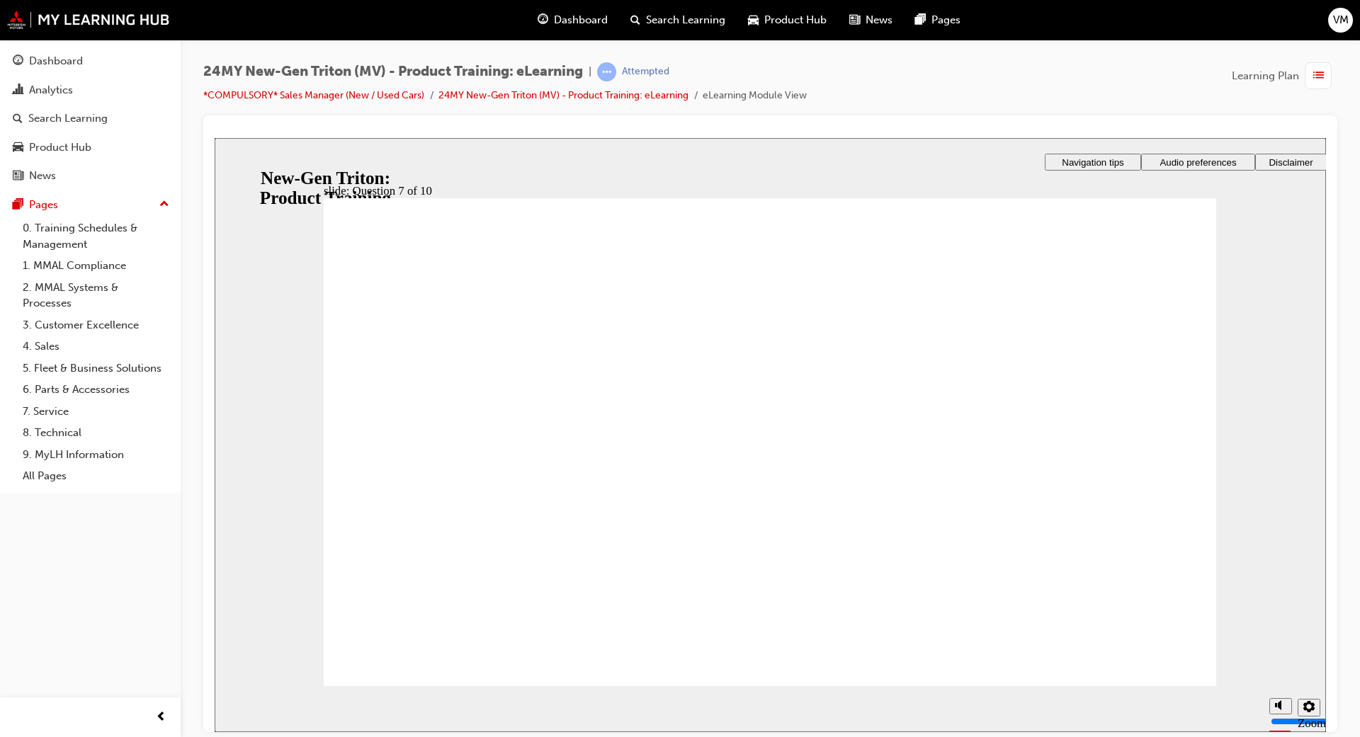
radio input "true"
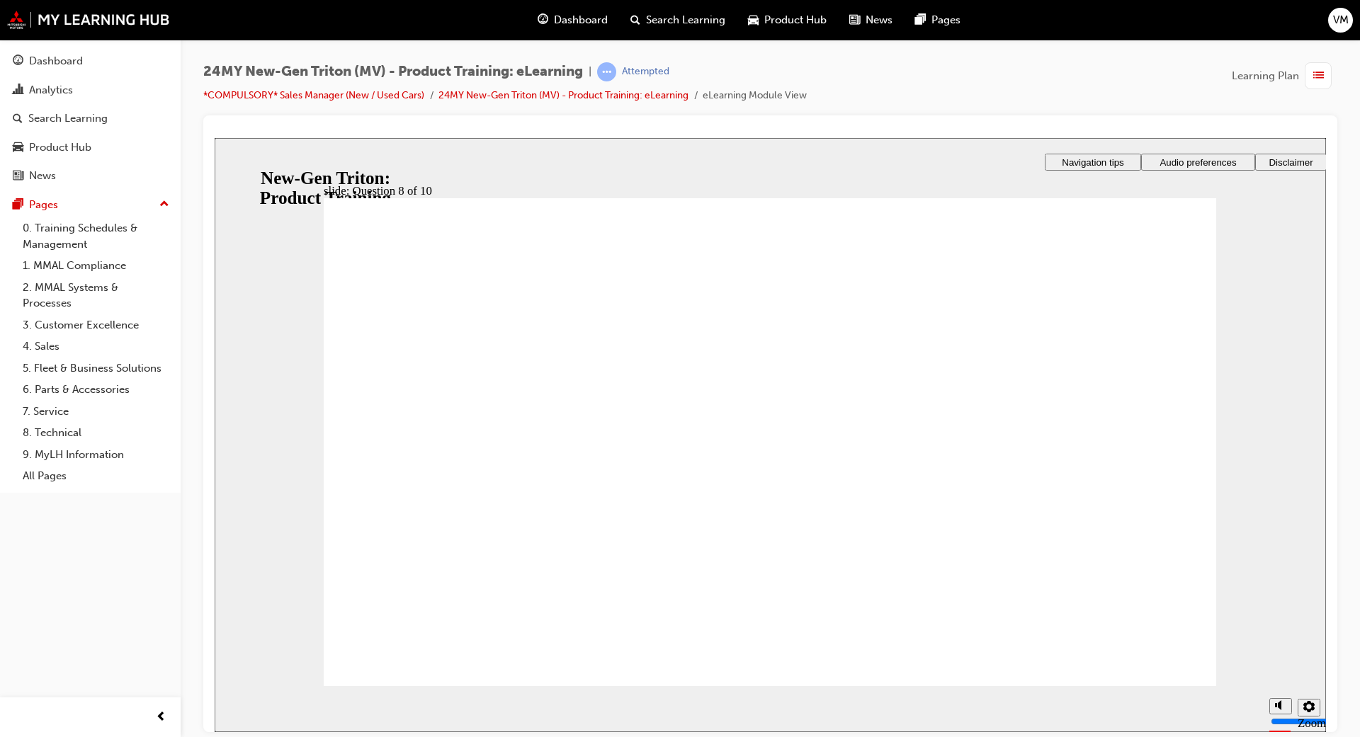
radio input "true"
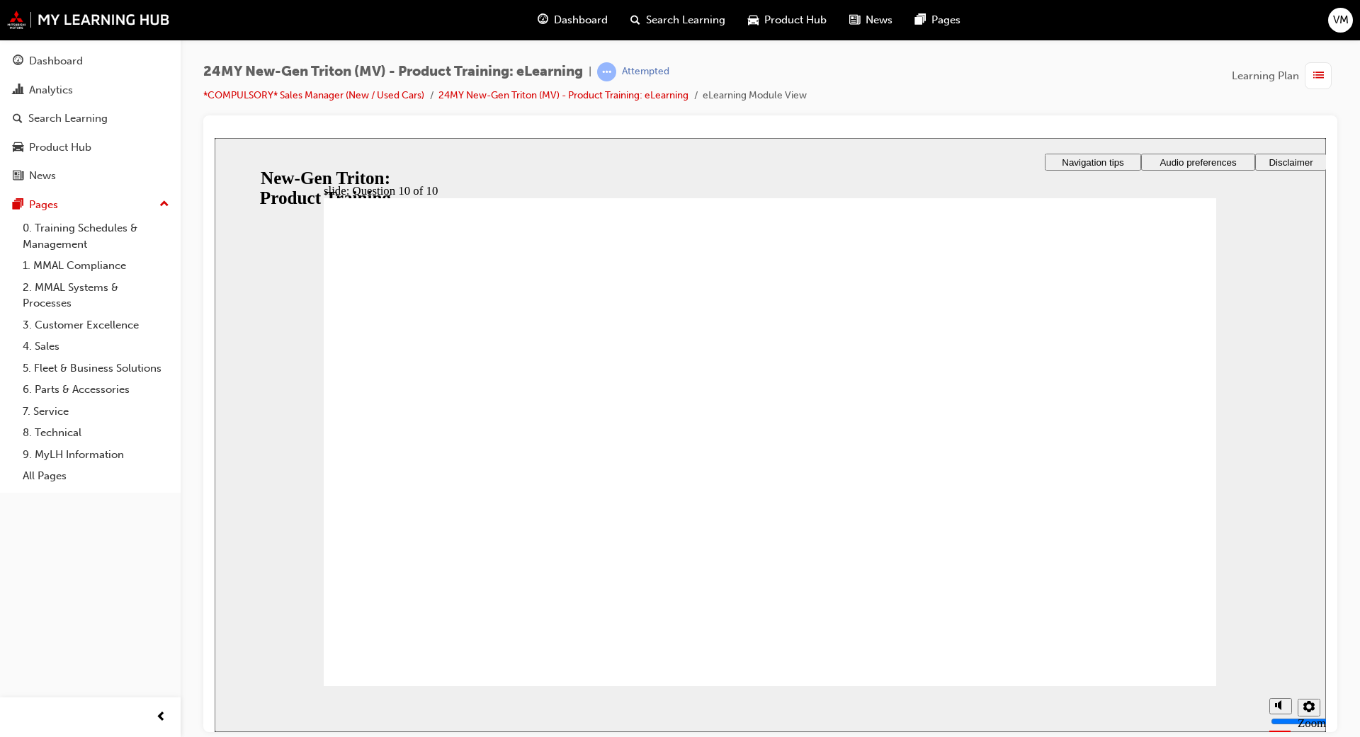
radio input "true"
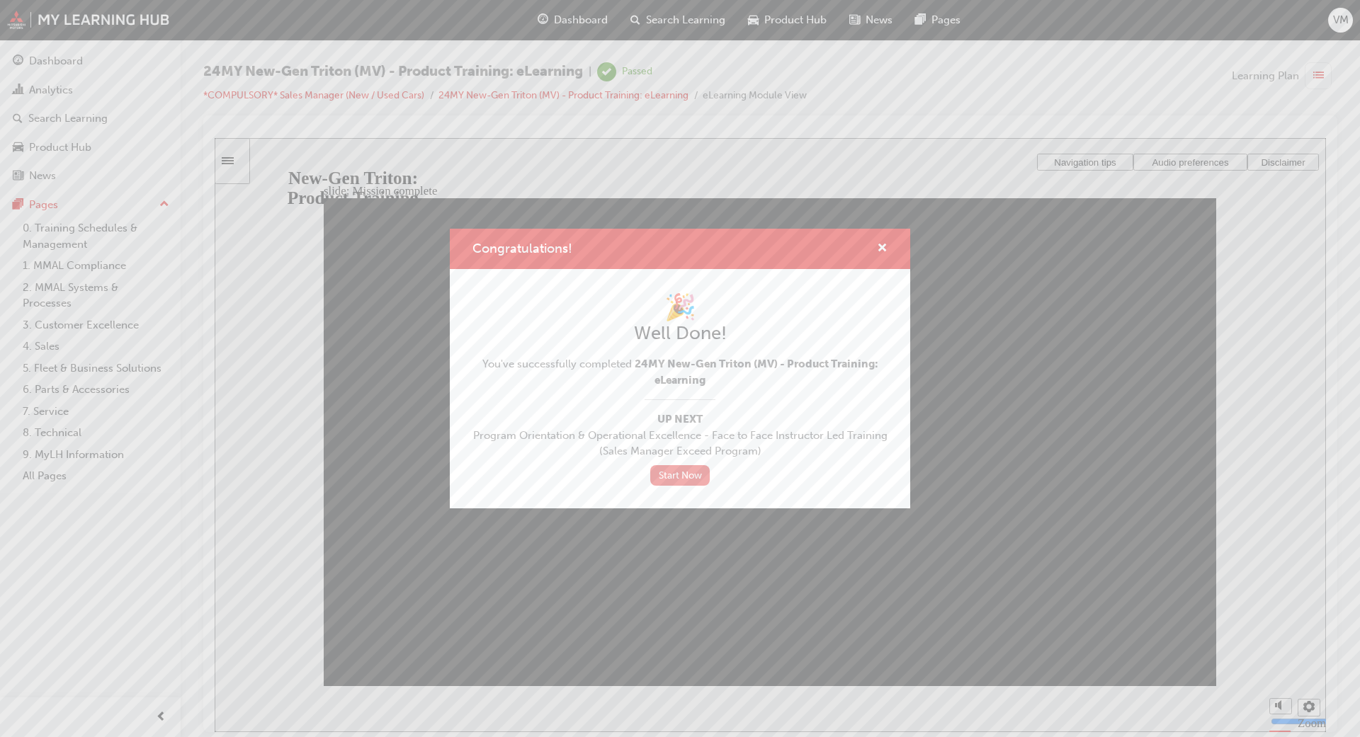
click at [679, 467] on link "Start Now" at bounding box center [680, 475] width 60 height 21
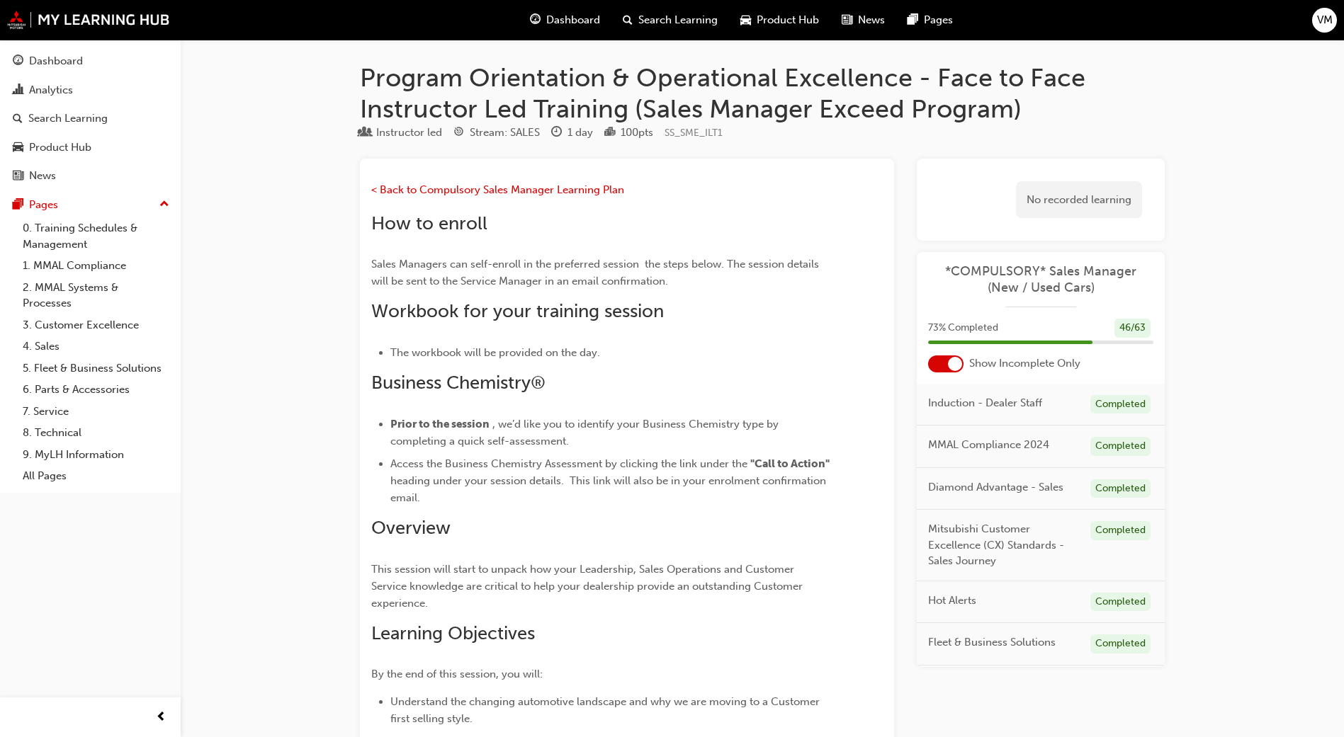
click at [563, 18] on span "Dashboard" at bounding box center [573, 20] width 54 height 16
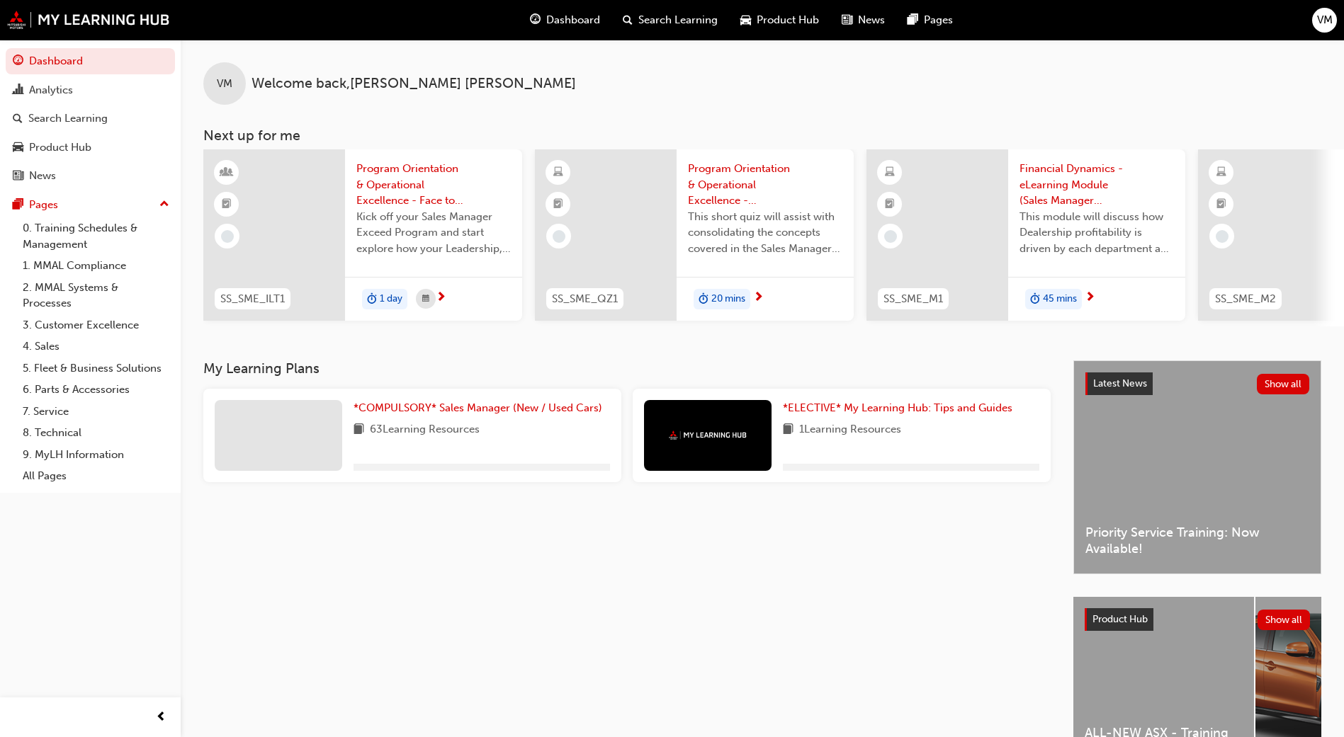
click at [452, 439] on span "63 Learning Resources" at bounding box center [425, 431] width 110 height 18
click at [458, 413] on span "*COMPULSORY* Sales Manager (New / Used Cars)" at bounding box center [478, 408] width 249 height 13
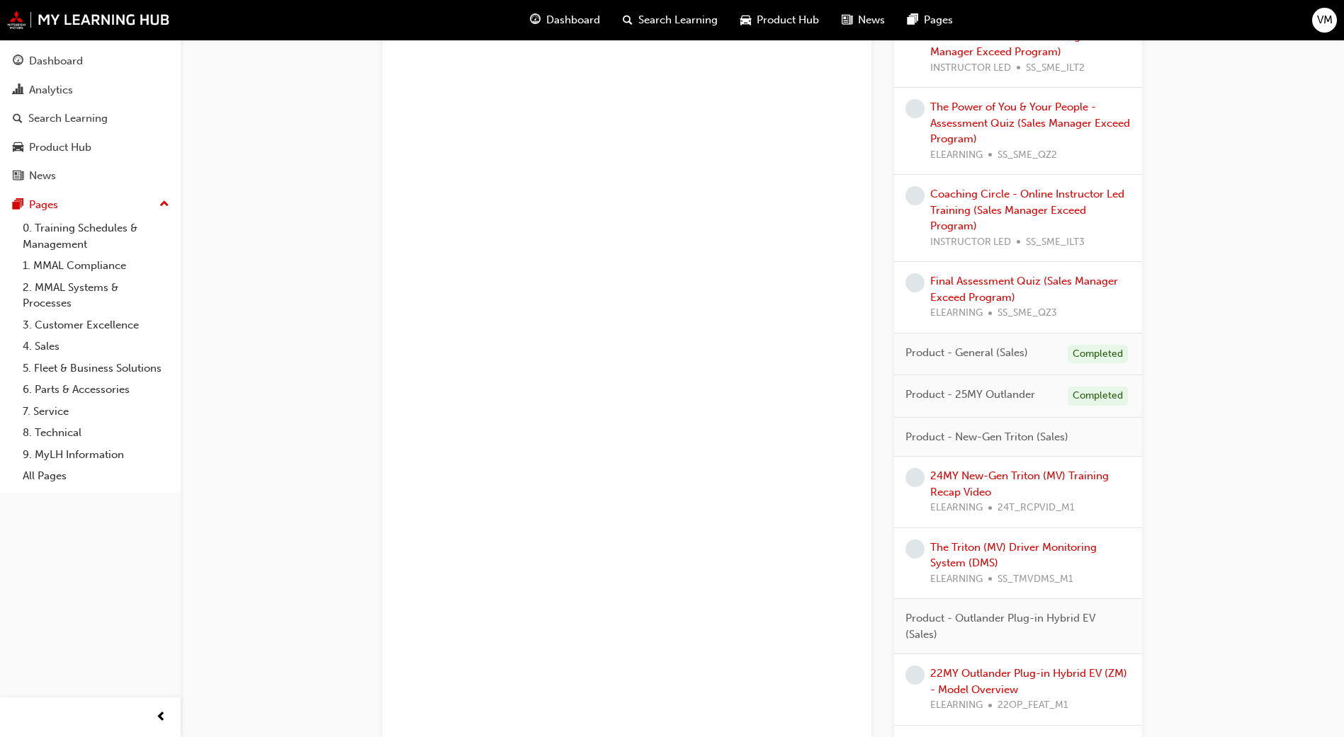
scroll to position [1169, 0]
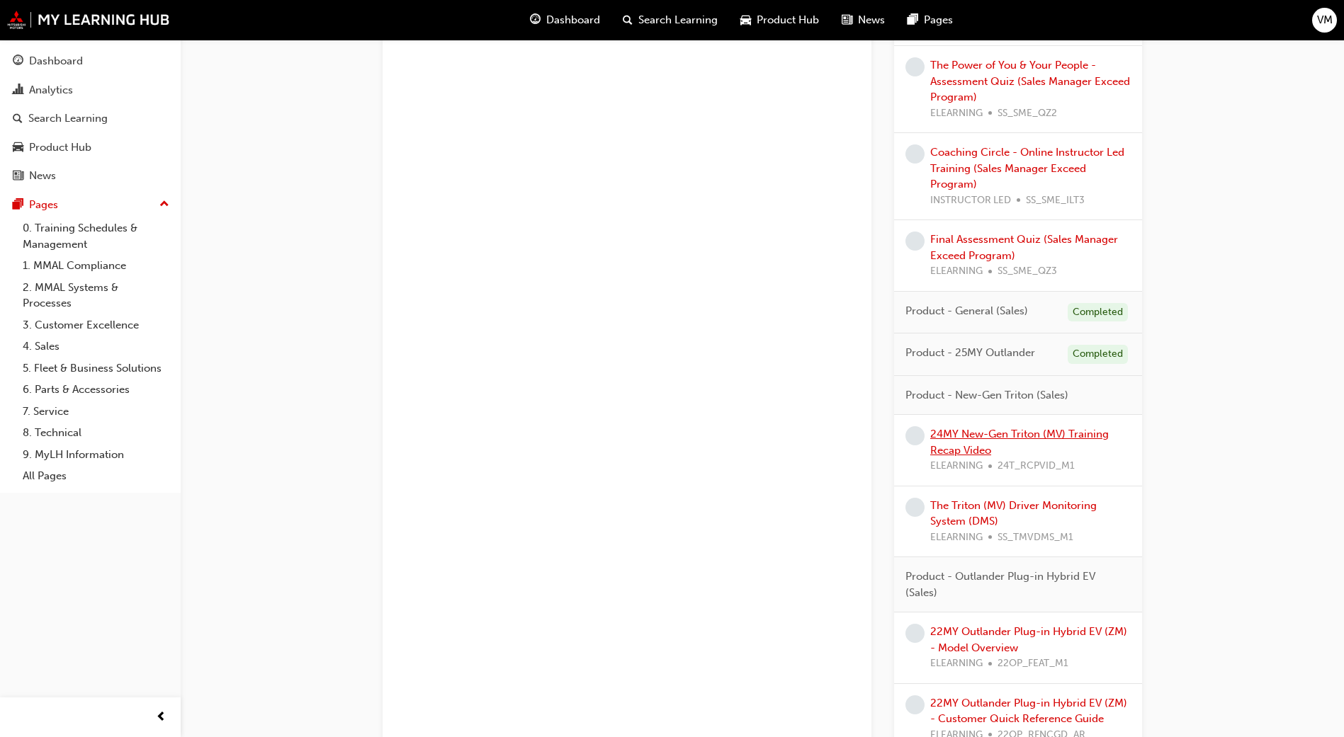
click at [958, 445] on link "24MY New-Gen Triton (MV) Training Recap Video" at bounding box center [1019, 442] width 179 height 29
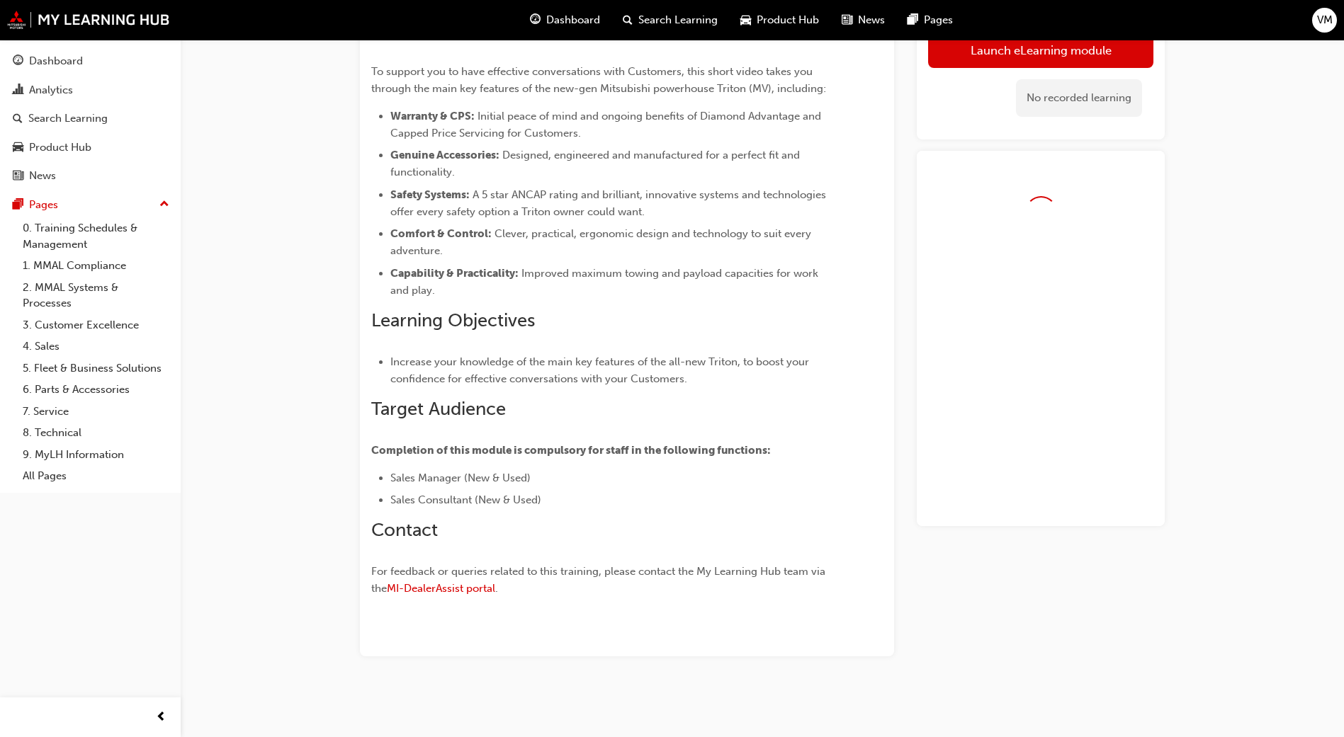
scroll to position [131, 0]
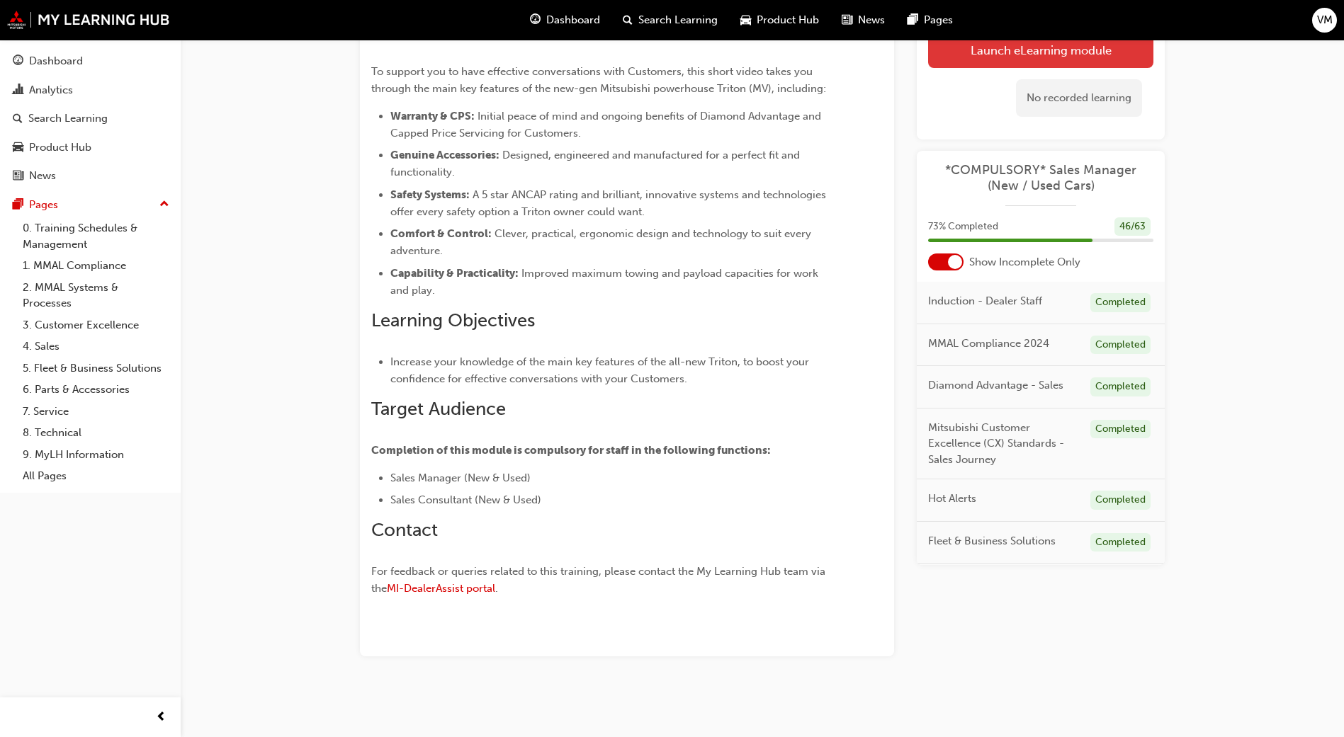
click at [990, 49] on link "Launch eLearning module" at bounding box center [1040, 50] width 225 height 35
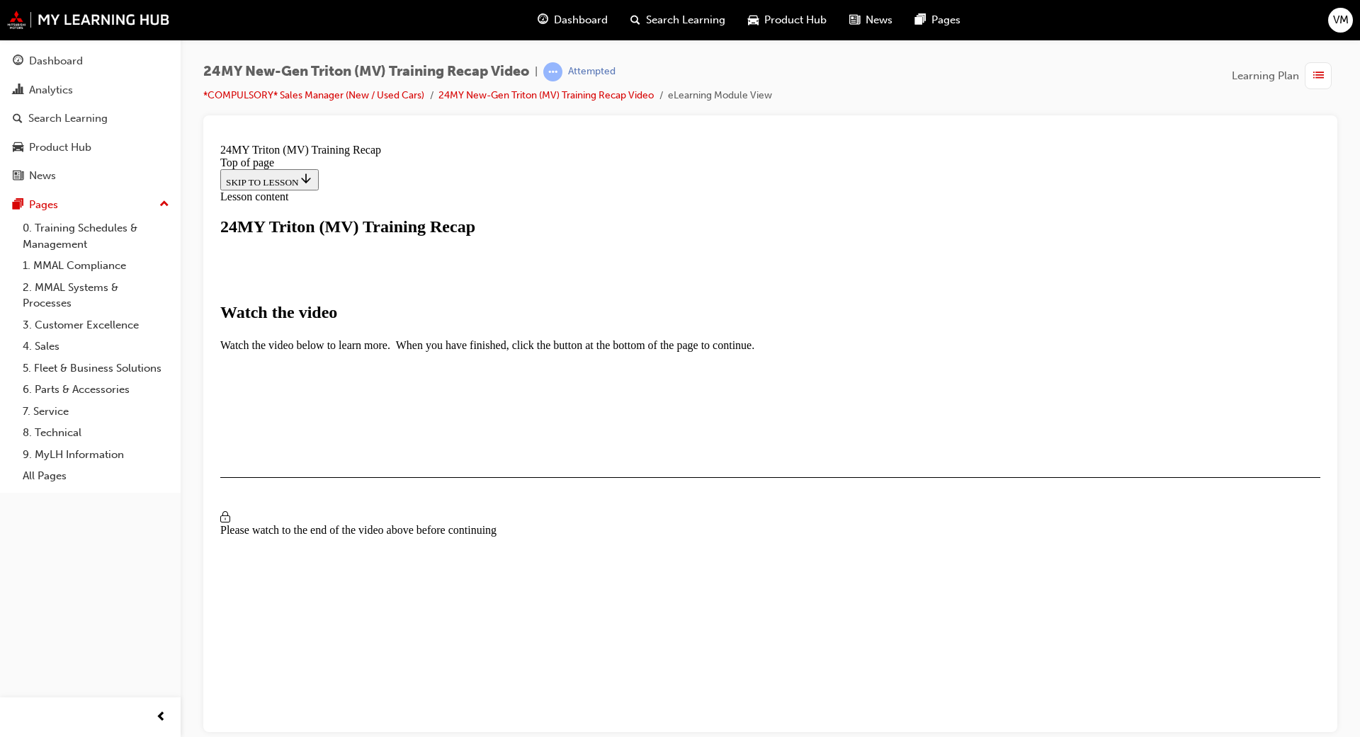
scroll to position [319, 0]
click at [254, 578] on span "Video player" at bounding box center [254, 572] width 0 height 11
click at [461, 477] on video "Video player" at bounding box center [355, 484] width 213 height 106
click at [254, 567] on span "Video player" at bounding box center [254, 572] width 0 height 11
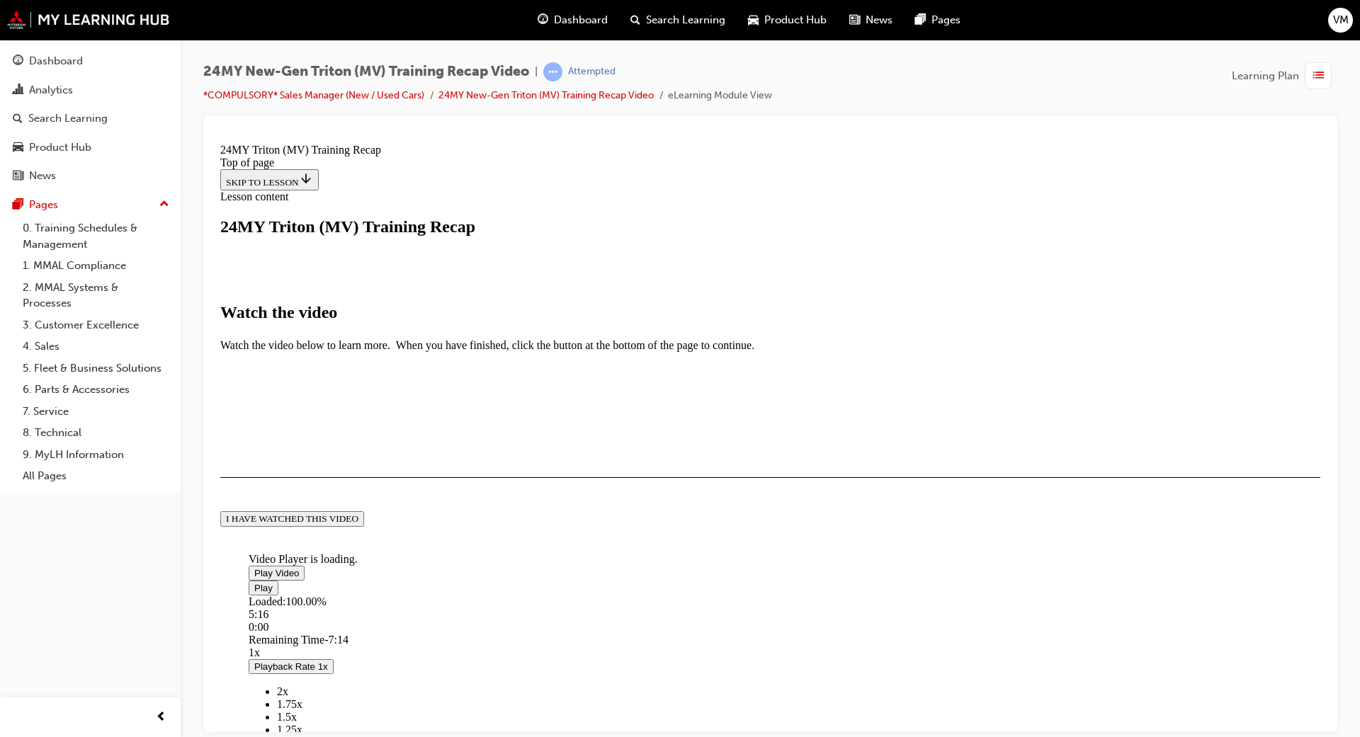
click at [358, 524] on div "I HAVE WATCHED THIS VIDEO" at bounding box center [292, 518] width 132 height 11
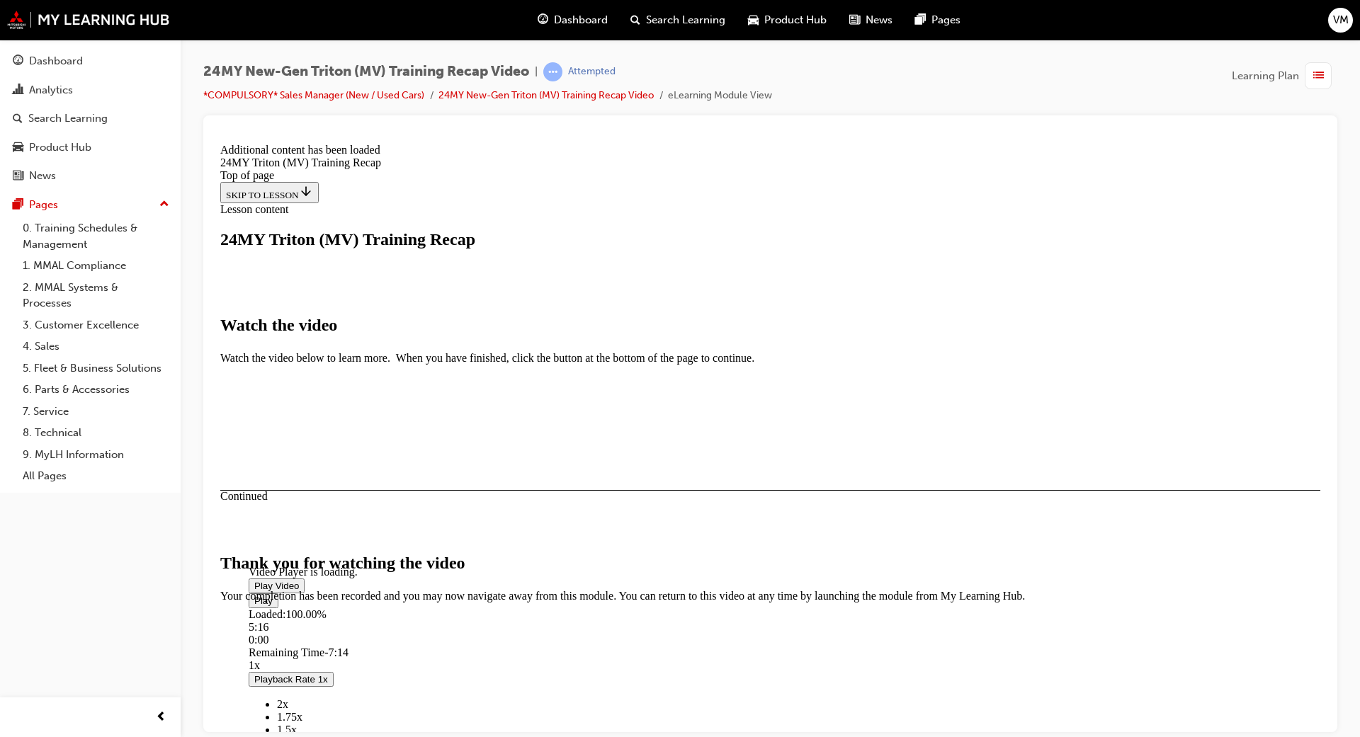
scroll to position [750, 0]
click at [307, 682] on button "CLOSE MODULE" at bounding box center [263, 689] width 86 height 15
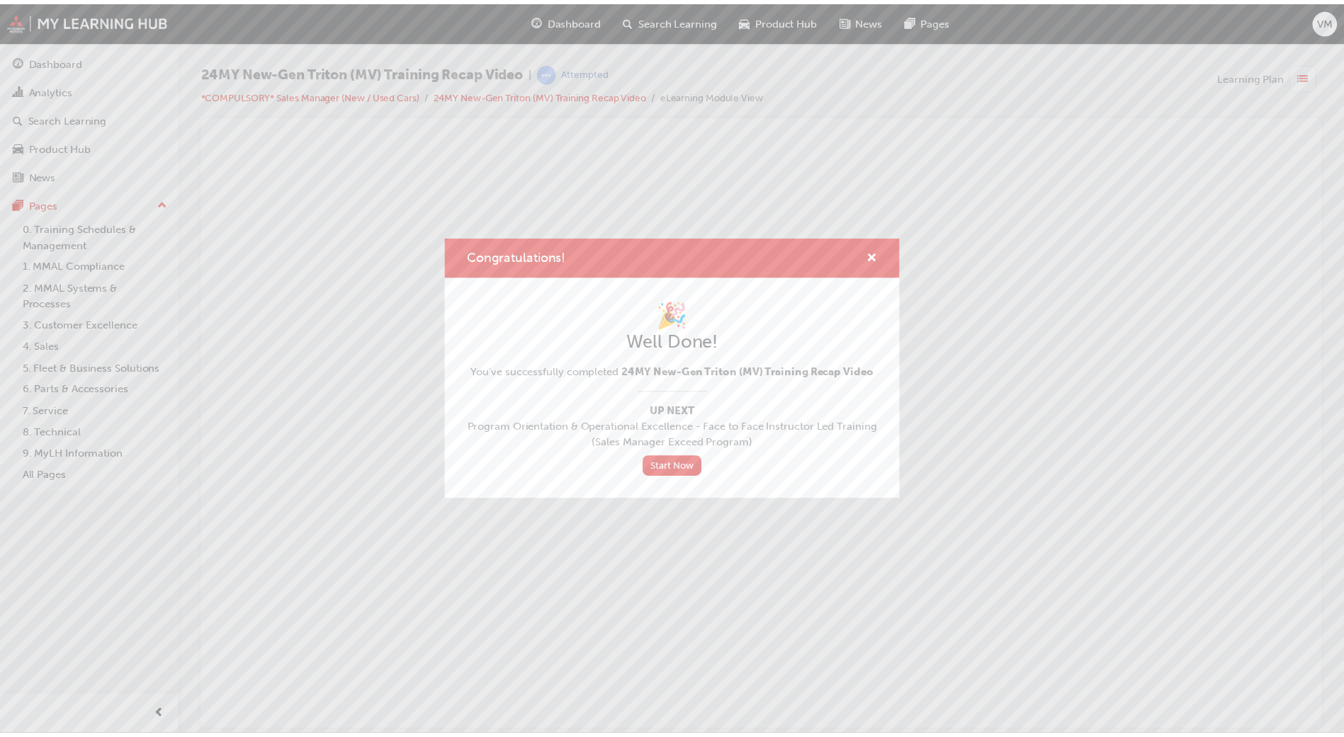
scroll to position [0, 0]
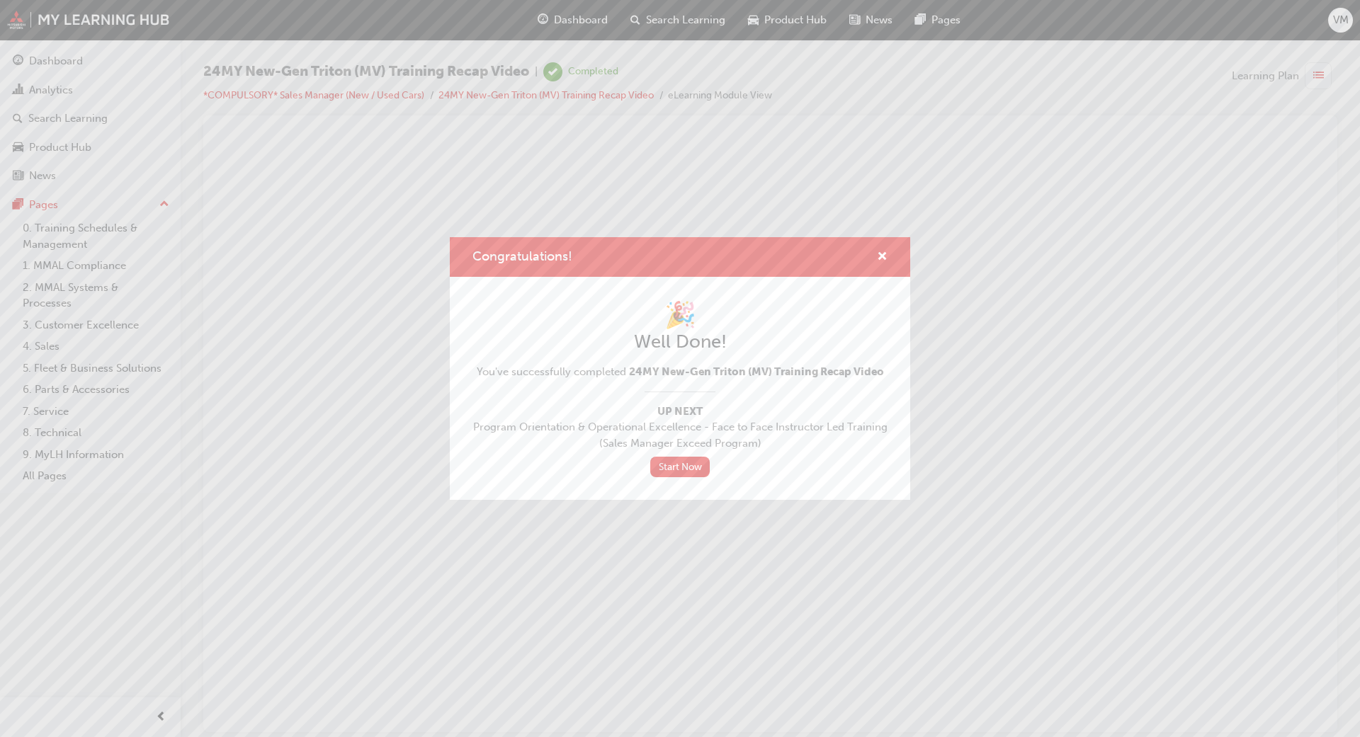
click at [1092, 204] on div "Congratulations! 🎉 Well Done! You've successfully completed 24MY New-Gen Triton…" at bounding box center [680, 368] width 1360 height 737
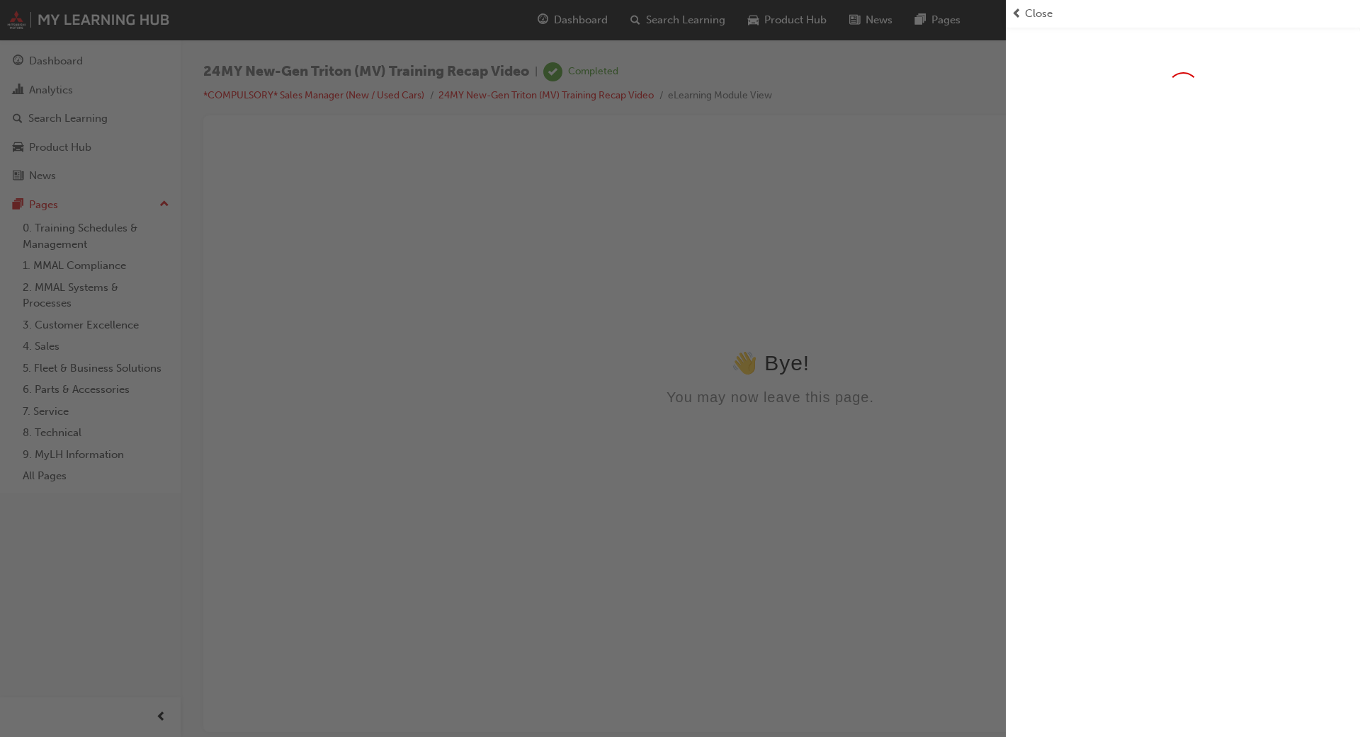
click at [583, 264] on div "button" at bounding box center [503, 368] width 1006 height 737
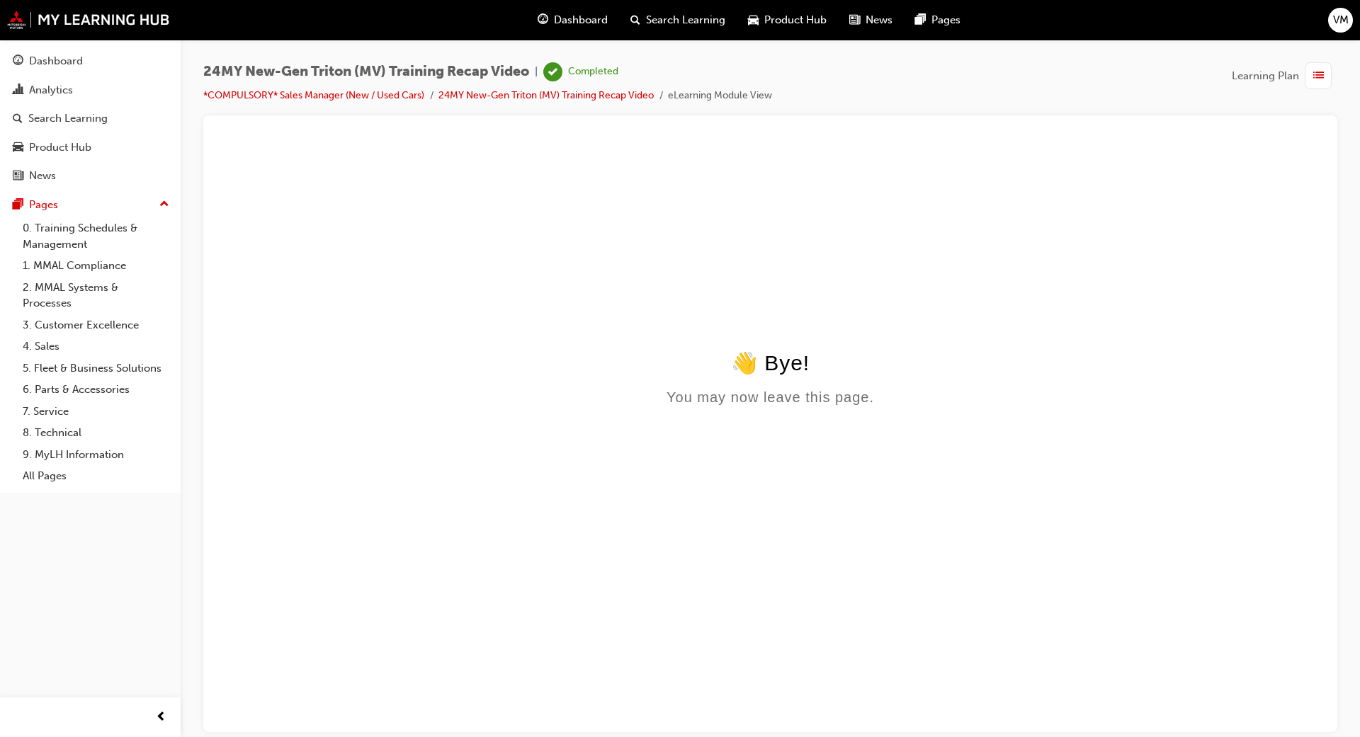
click at [567, 11] on div "Dashboard" at bounding box center [572, 20] width 93 height 29
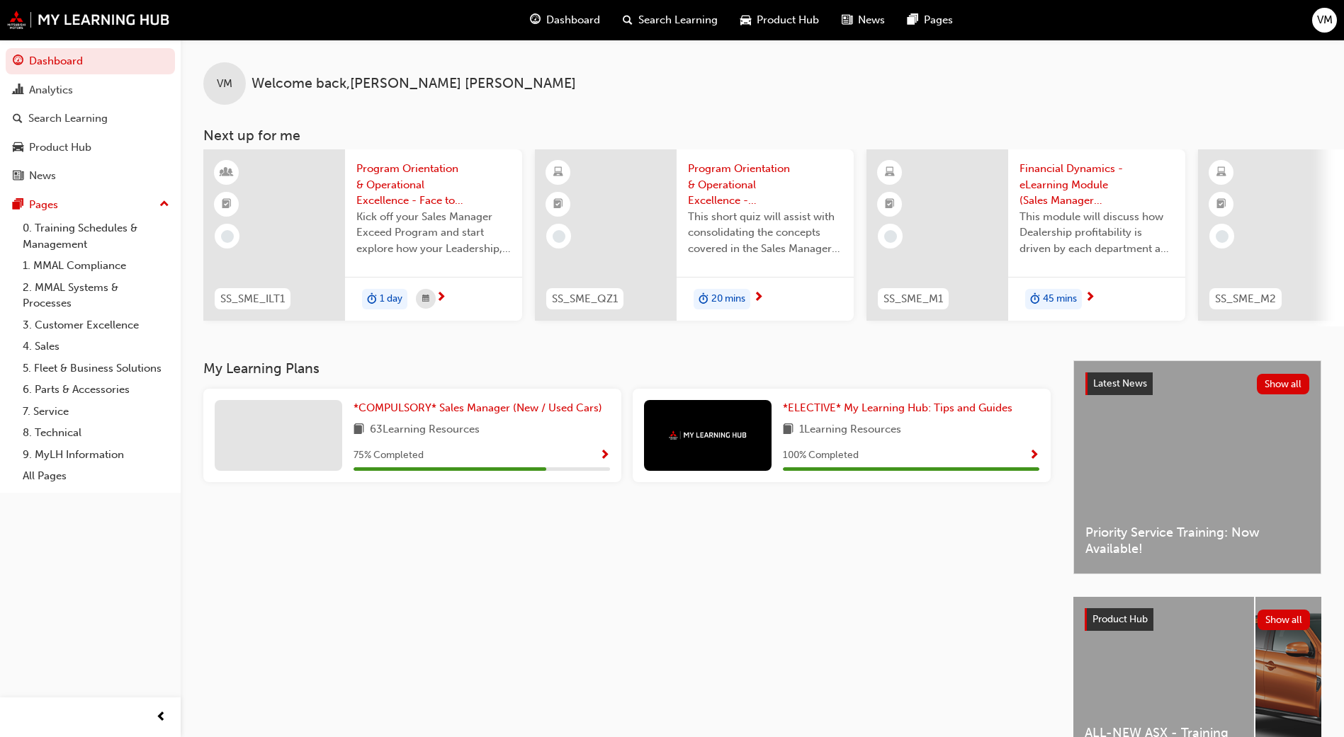
click at [387, 295] on span "1 day" at bounding box center [391, 299] width 23 height 16
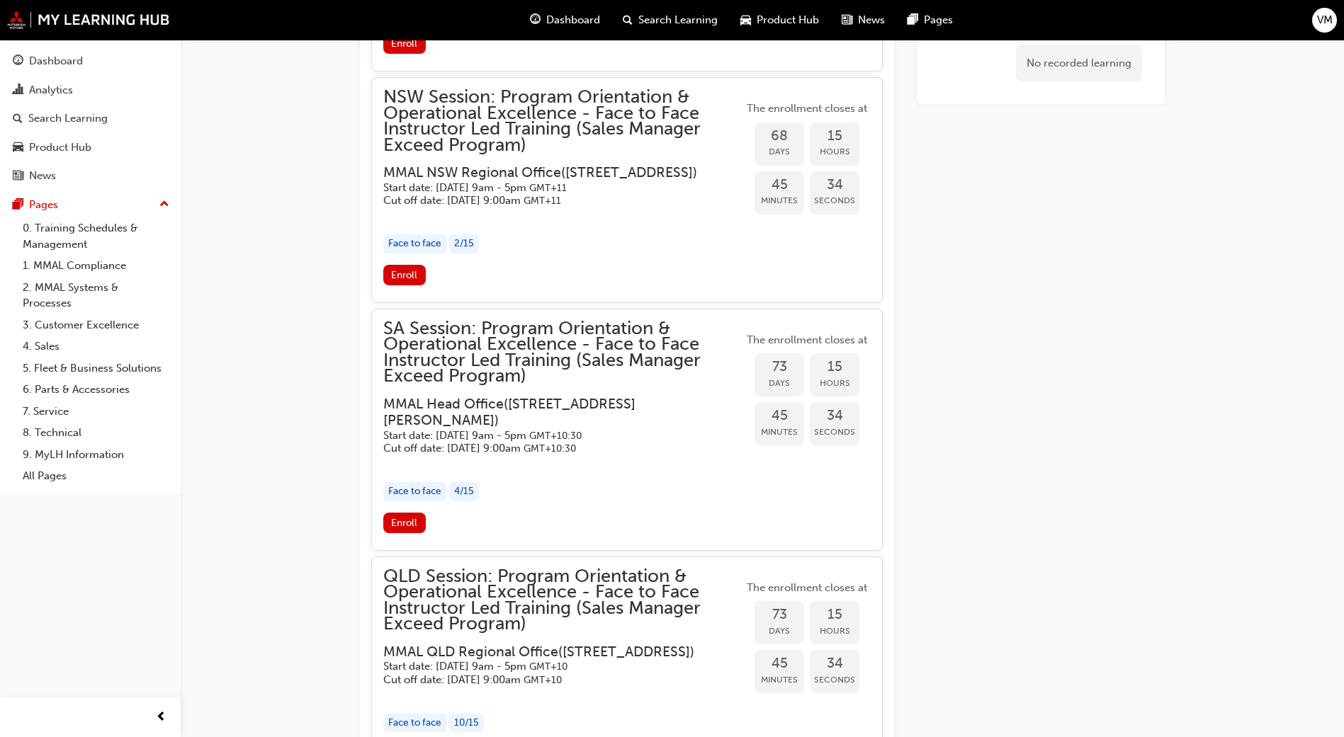
scroll to position [1714, 0]
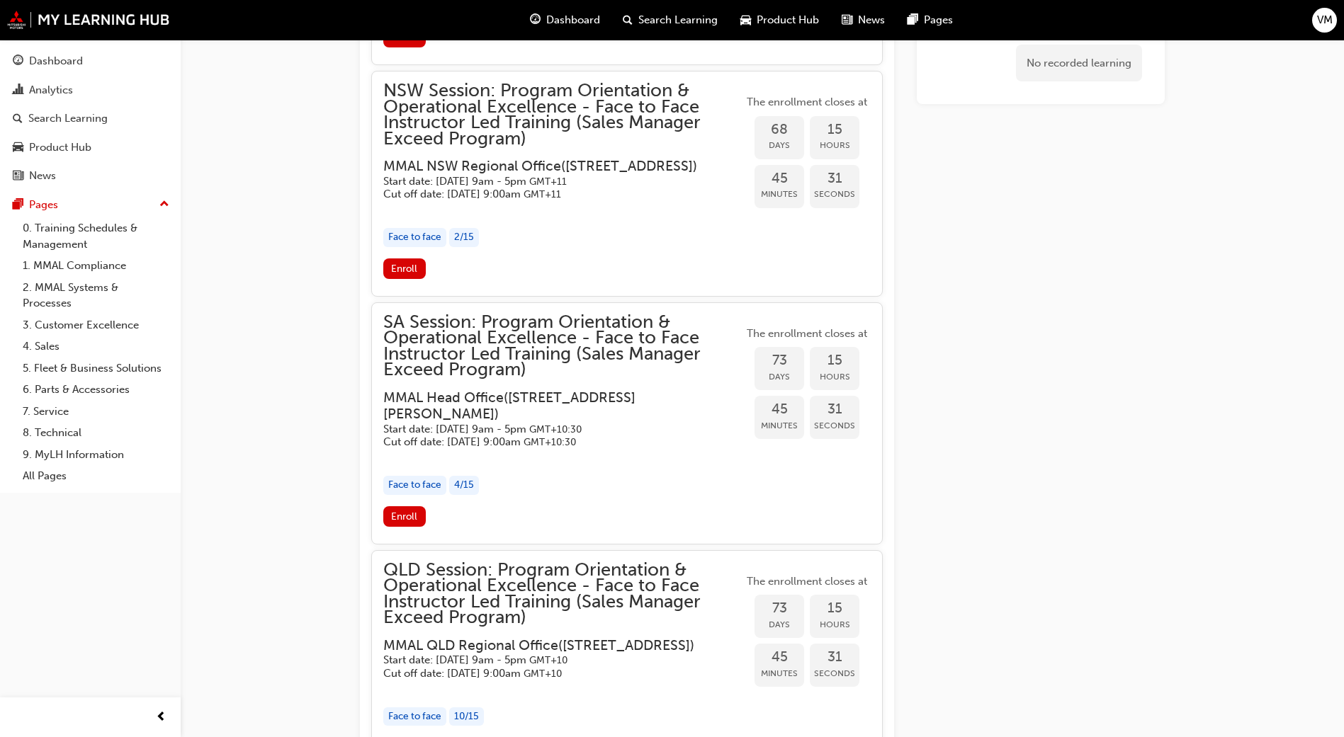
click at [598, 495] on div "Face to face 4 / 15" at bounding box center [563, 485] width 360 height 19
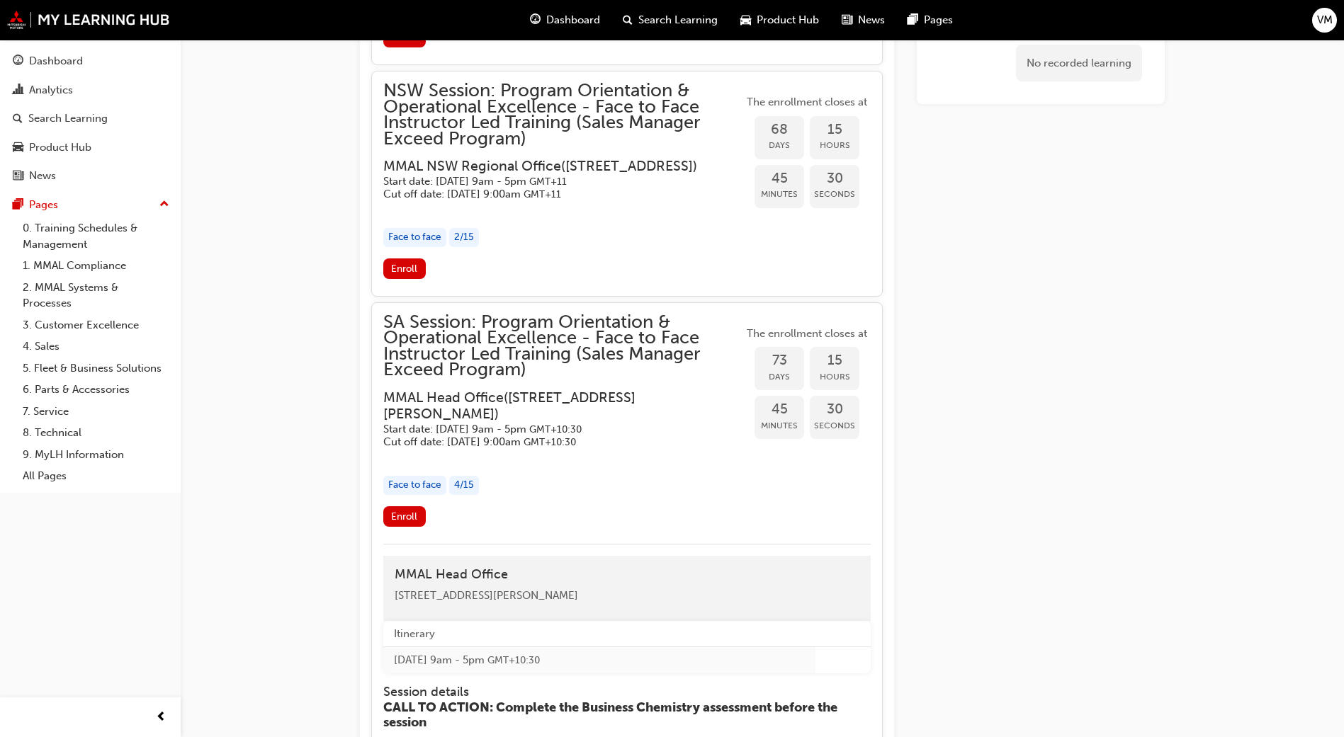
click at [598, 495] on div "Face to face 4 / 15" at bounding box center [563, 485] width 360 height 19
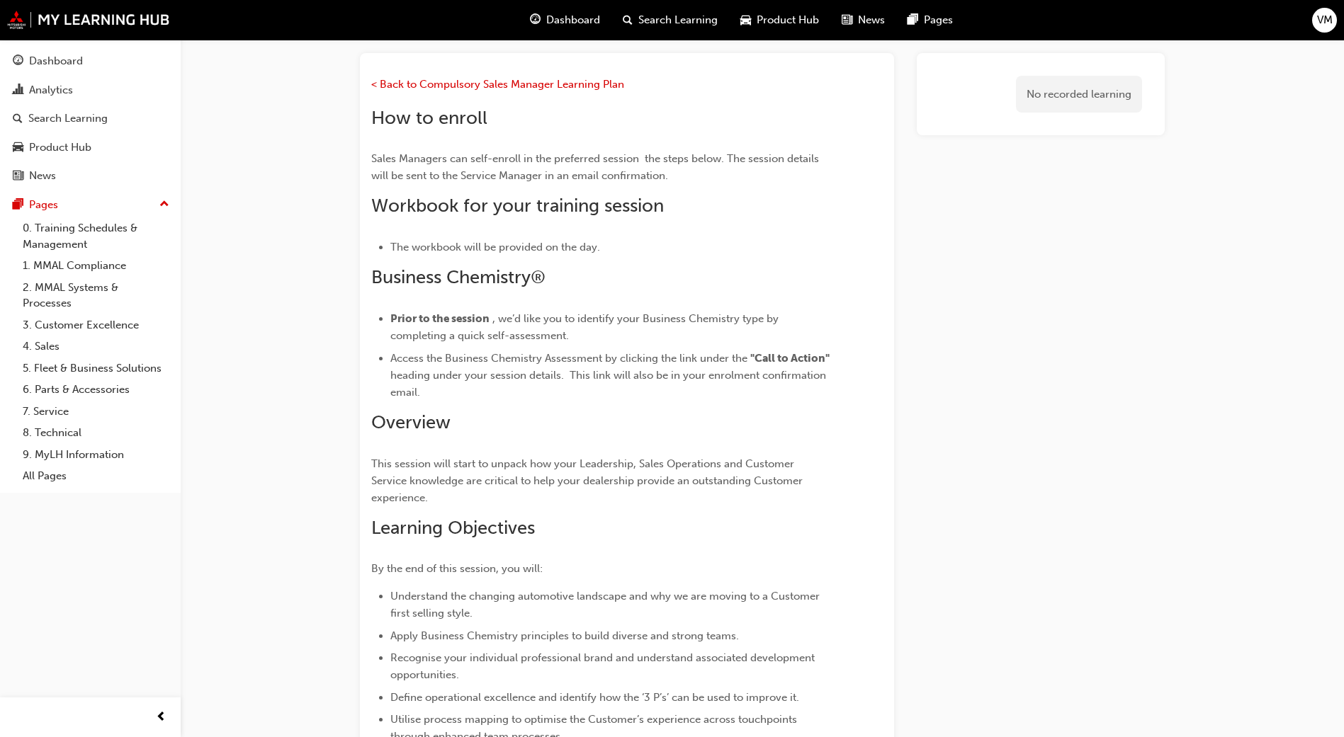
scroll to position [0, 0]
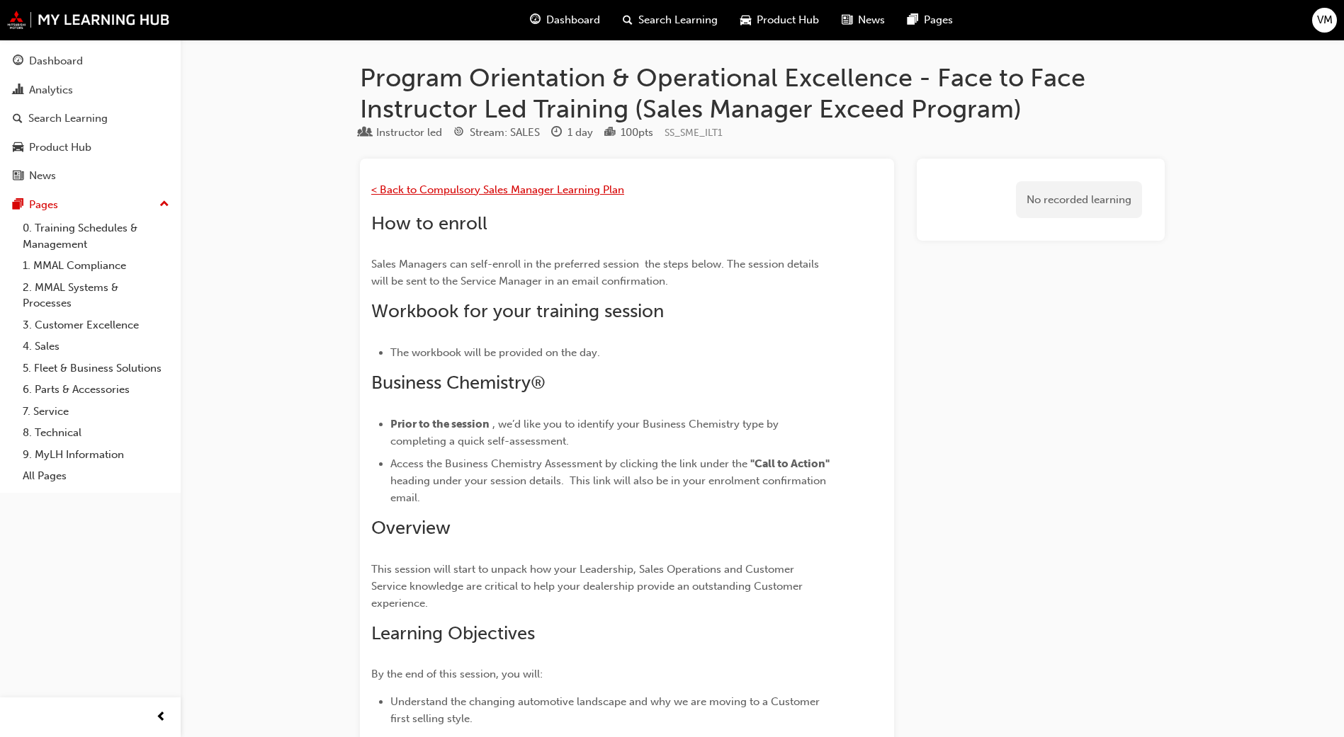
click at [476, 183] on span "< Back to Compulsory Sales Manager Learning Plan" at bounding box center [497, 189] width 253 height 13
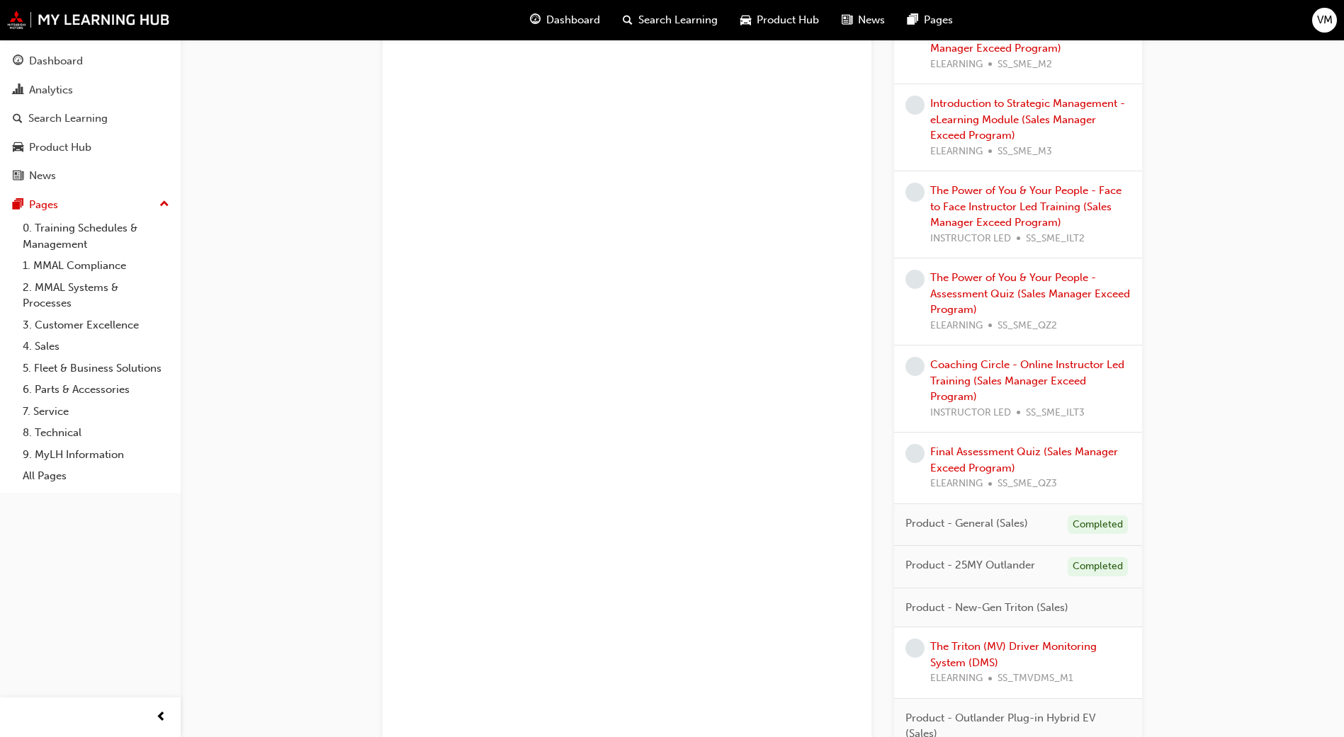
scroll to position [1169, 0]
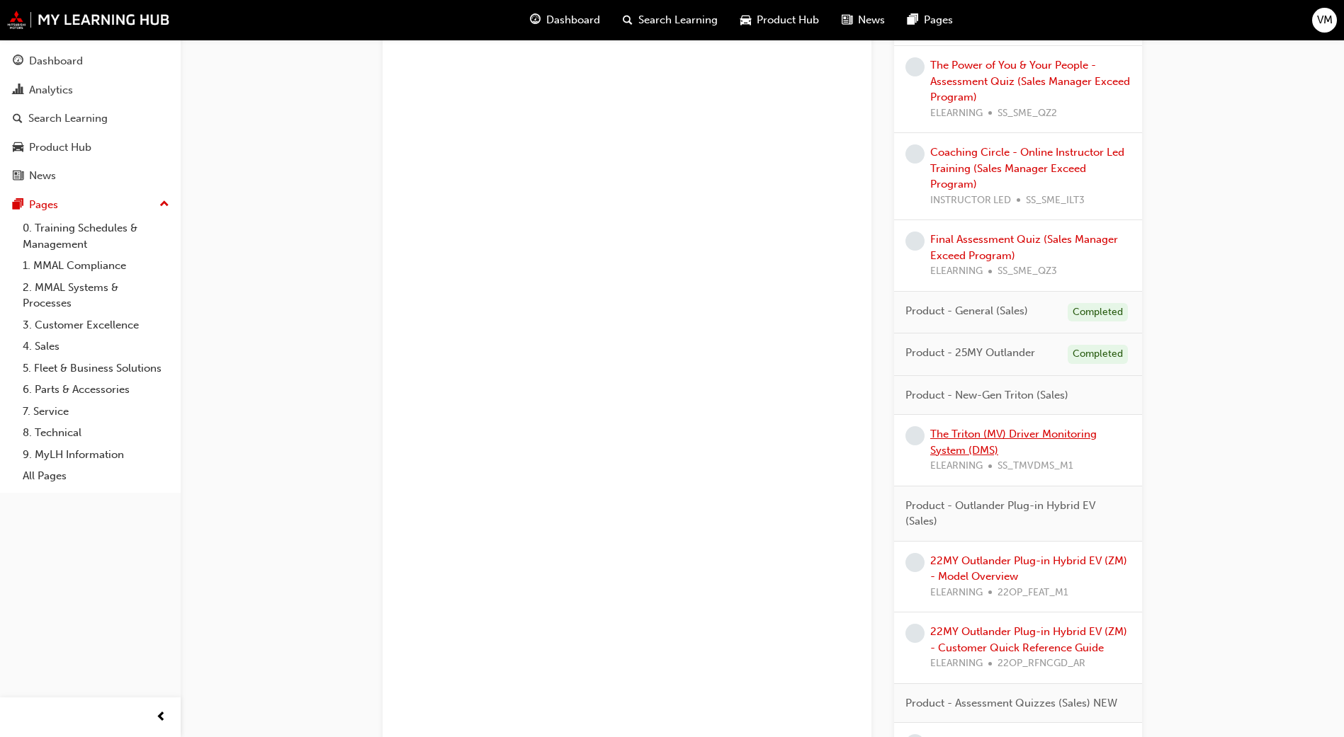
click at [1018, 436] on link "The Triton (MV) Driver Monitoring System (DMS)" at bounding box center [1013, 442] width 166 height 29
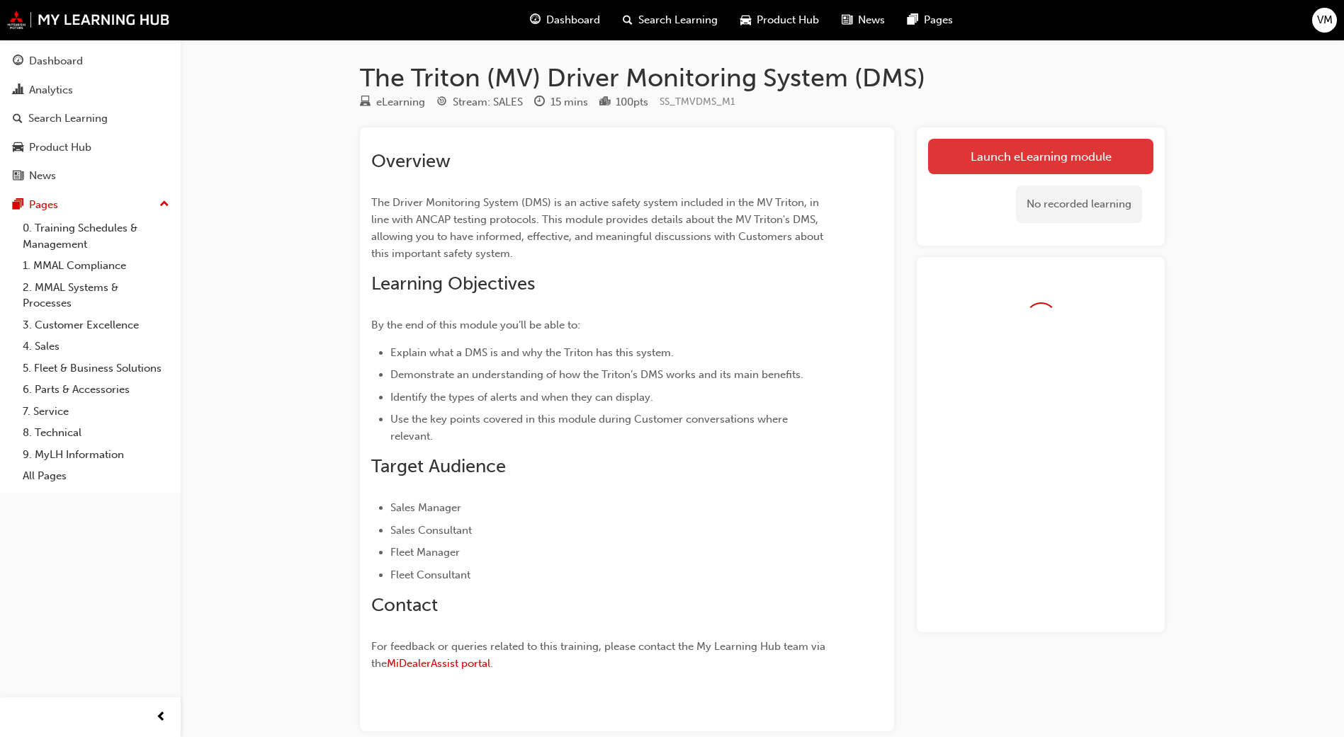
click at [1012, 149] on link "Launch eLearning module" at bounding box center [1040, 156] width 225 height 35
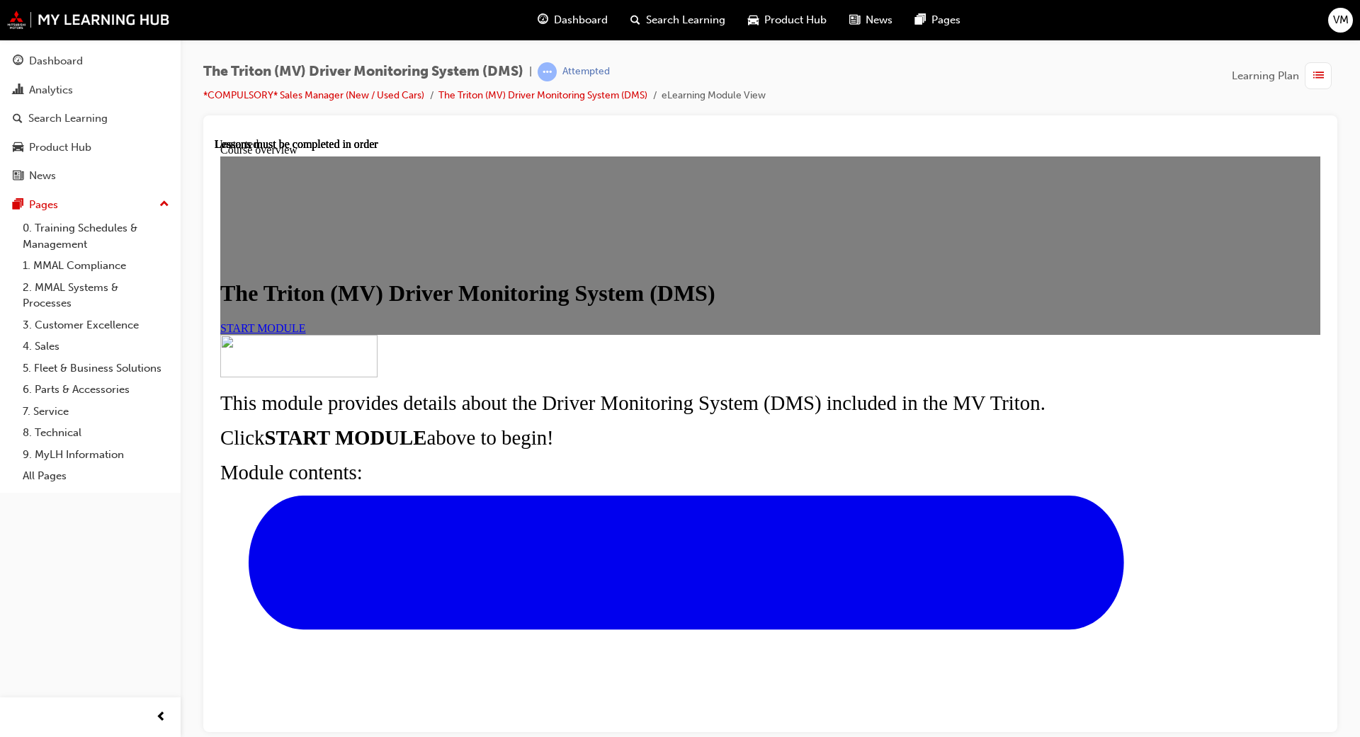
click at [306, 334] on link "START MODULE" at bounding box center [263, 328] width 86 height 12
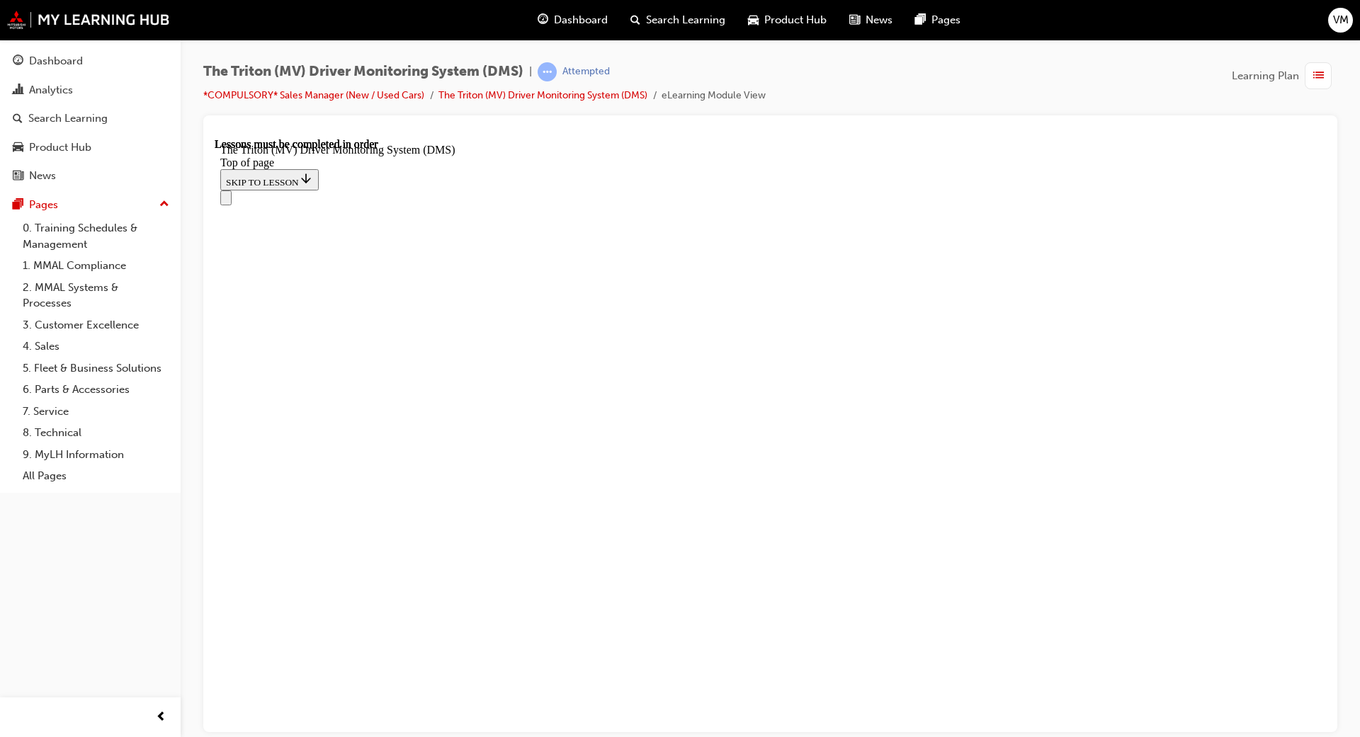
scroll to position [262, 0]
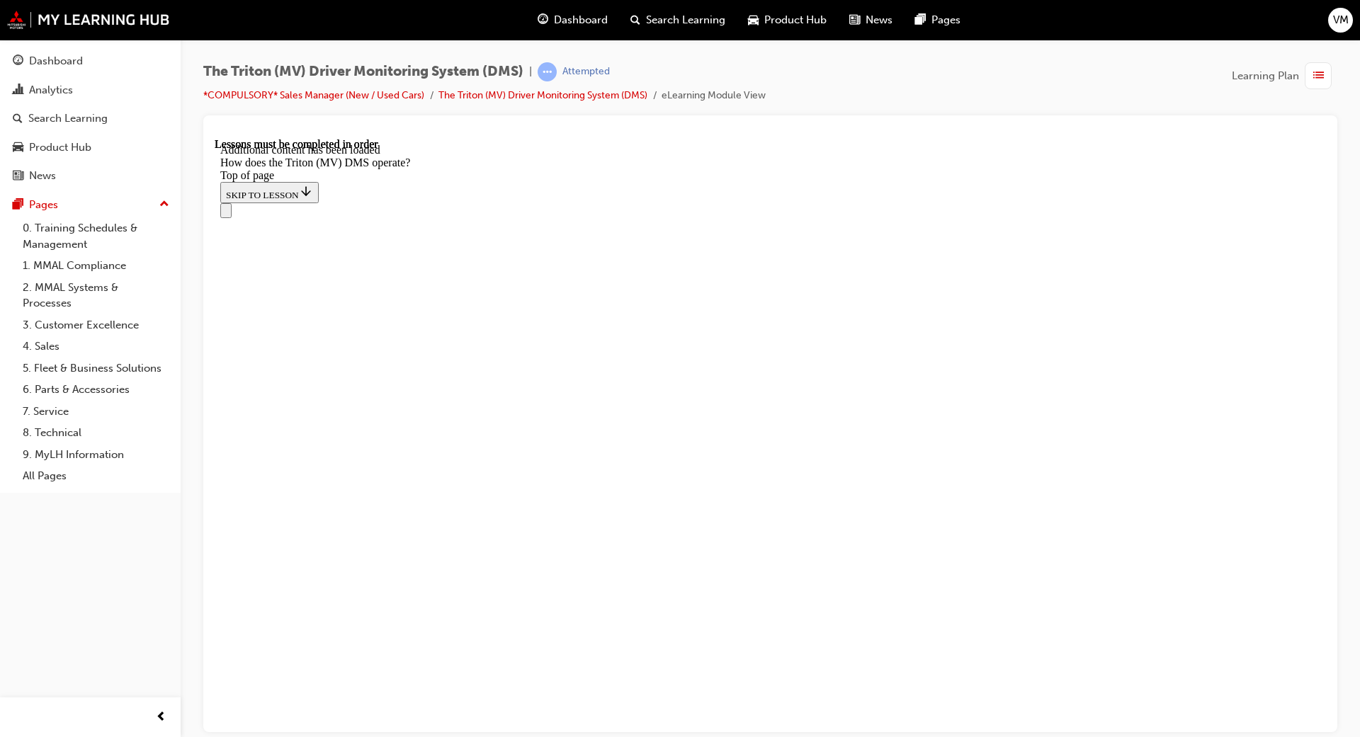
scroll to position [1899, 0]
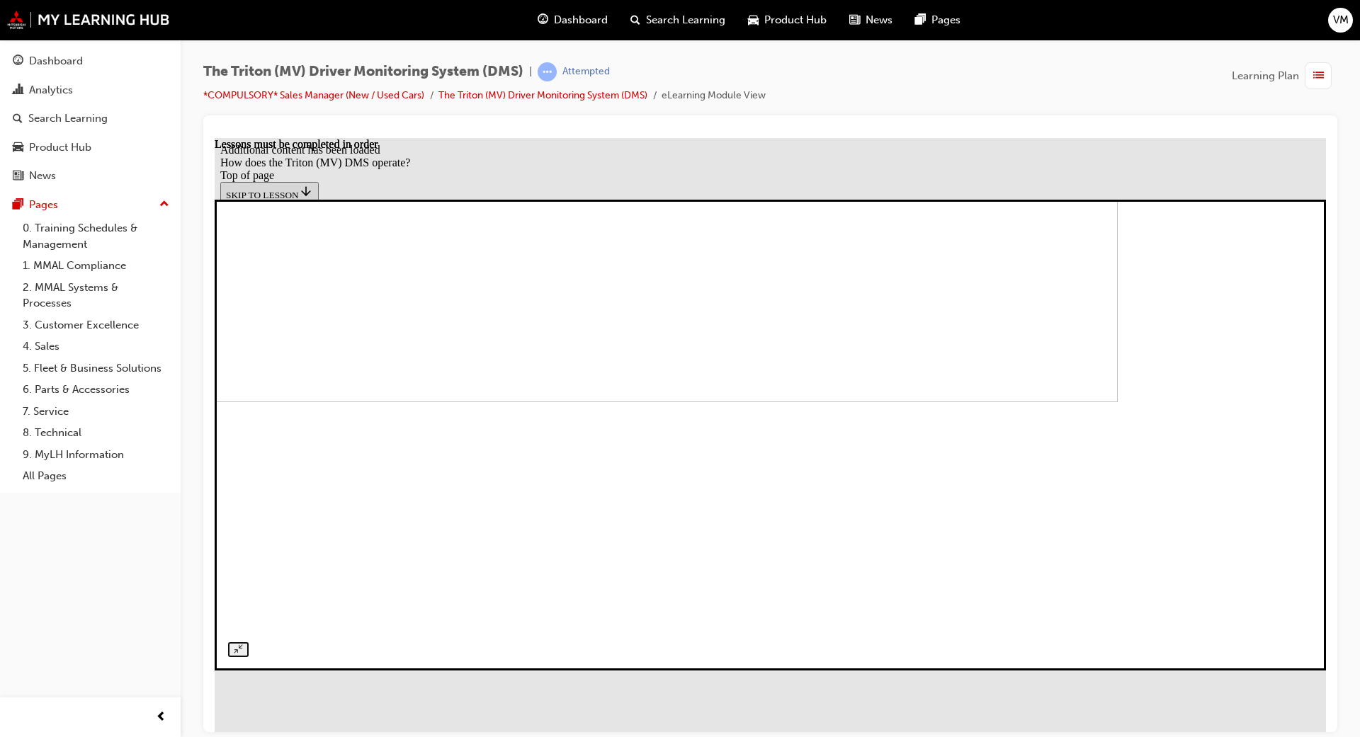
click at [852, 401] on img at bounding box center [562, 188] width 1112 height 426
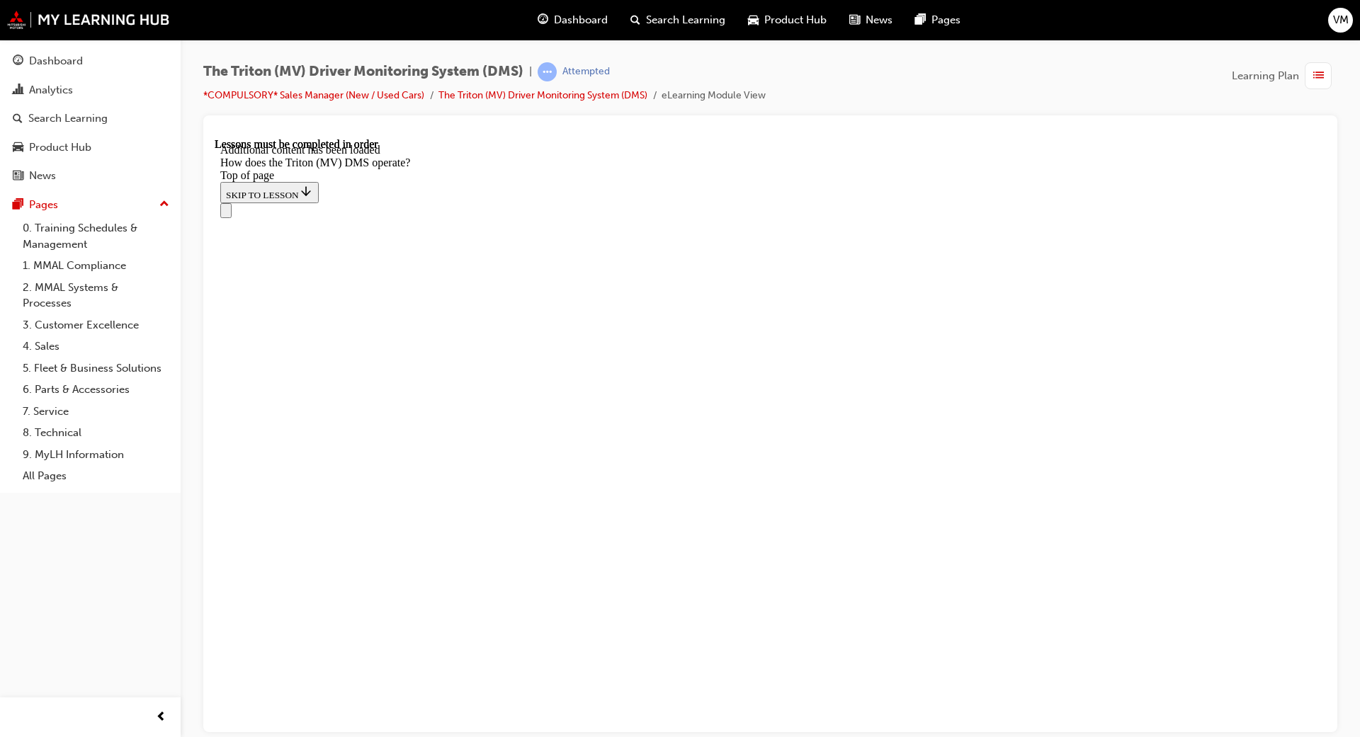
scroll to position [623, 0]
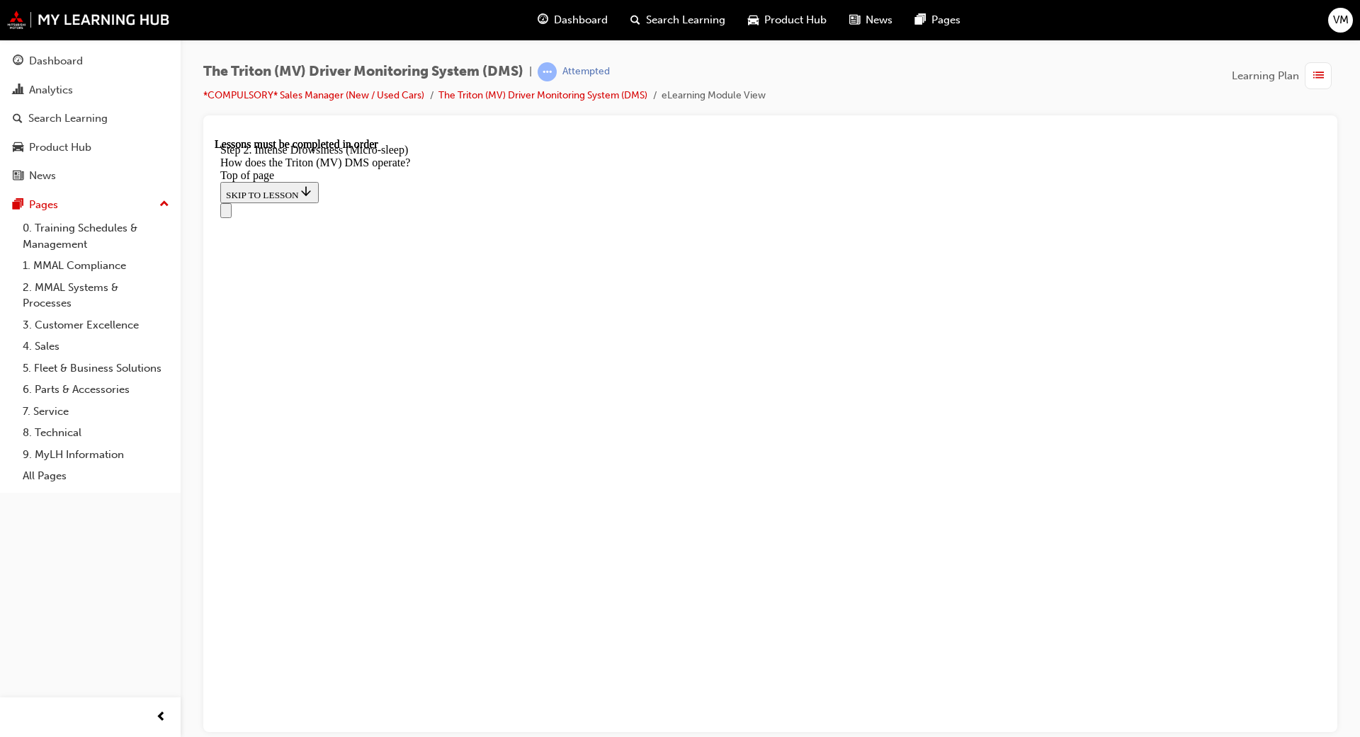
drag, startPoint x: 436, startPoint y: 385, endPoint x: 915, endPoint y: 390, distance: 478.9
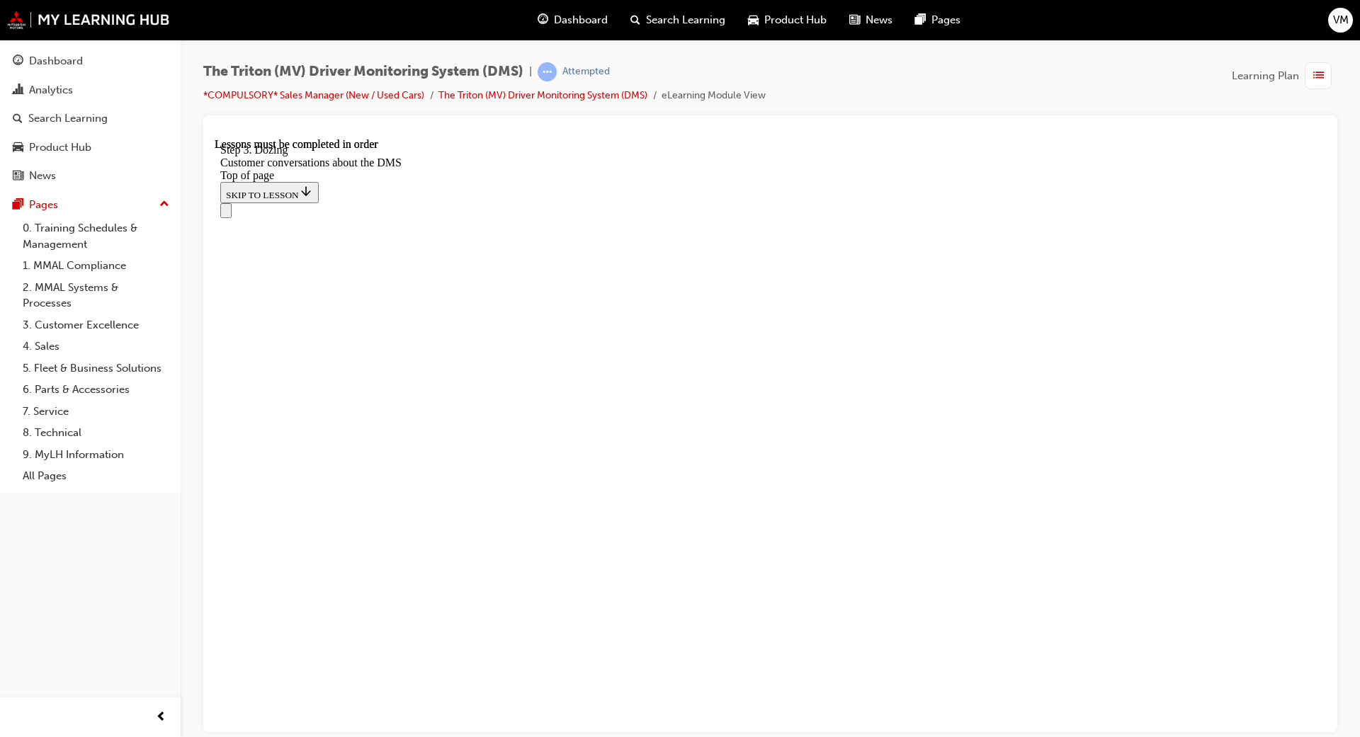
scroll to position [3025, 0]
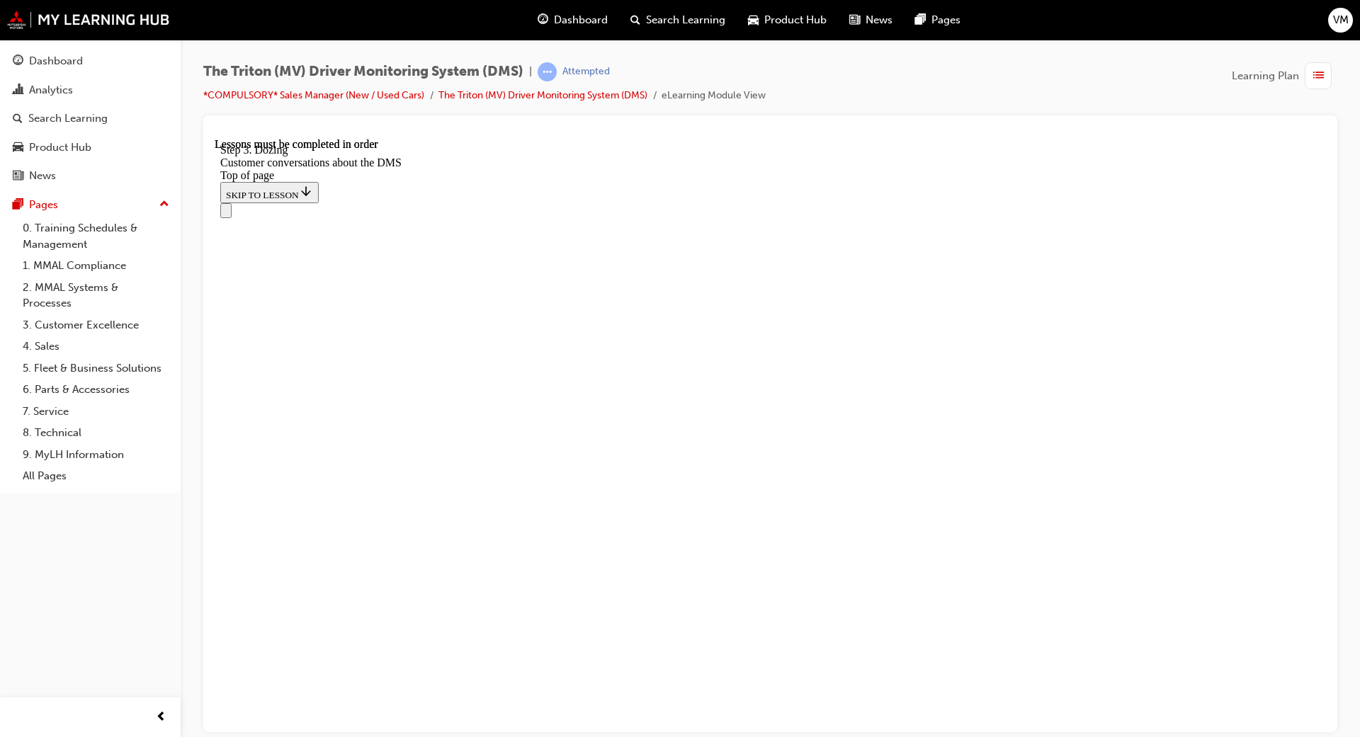
scroll to position [548, 0]
